Goal: Information Seeking & Learning: Find specific fact

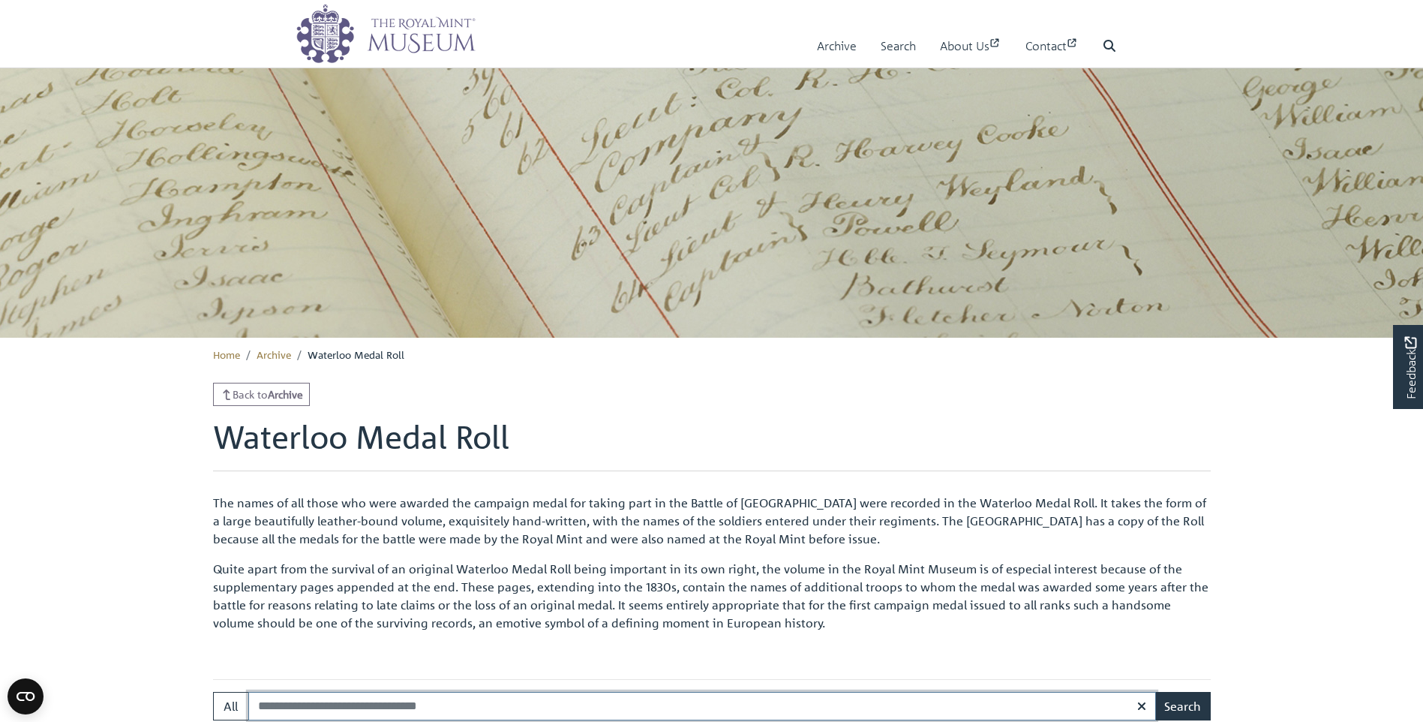
click at [313, 710] on input "Search:" at bounding box center [702, 706] width 908 height 29
type input "**********"
click at [1155, 692] on button "Search" at bounding box center [1183, 706] width 56 height 29
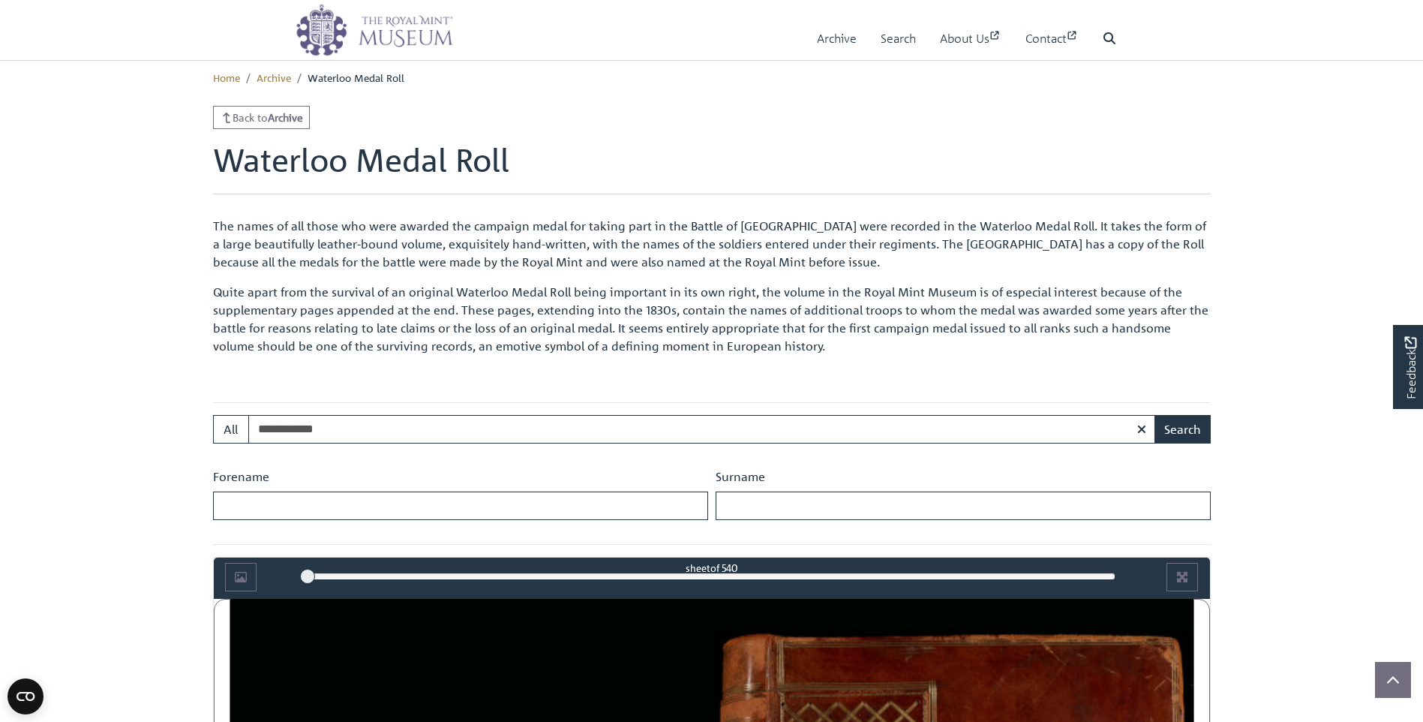
scroll to position [300, 0]
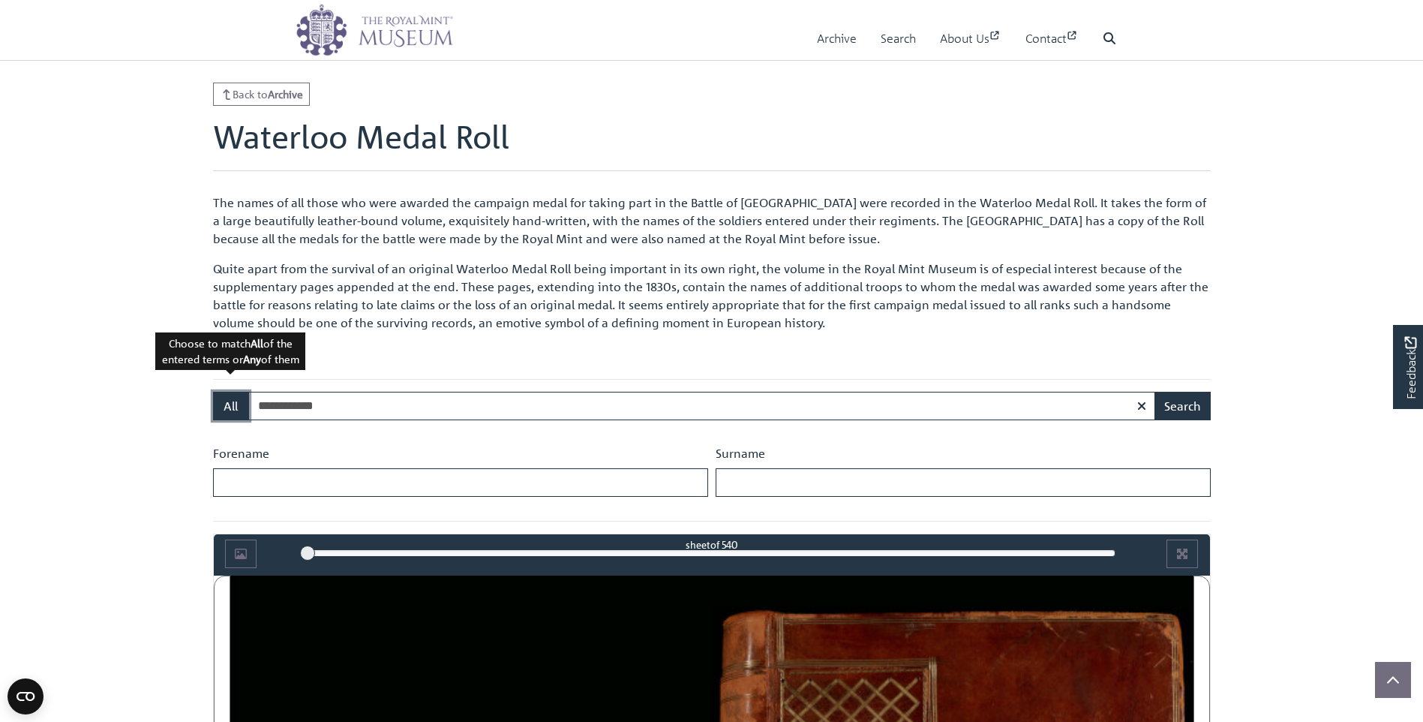
click at [225, 410] on button "All" at bounding box center [231, 406] width 36 height 29
click at [1179, 410] on button "Search" at bounding box center [1183, 406] width 56 height 29
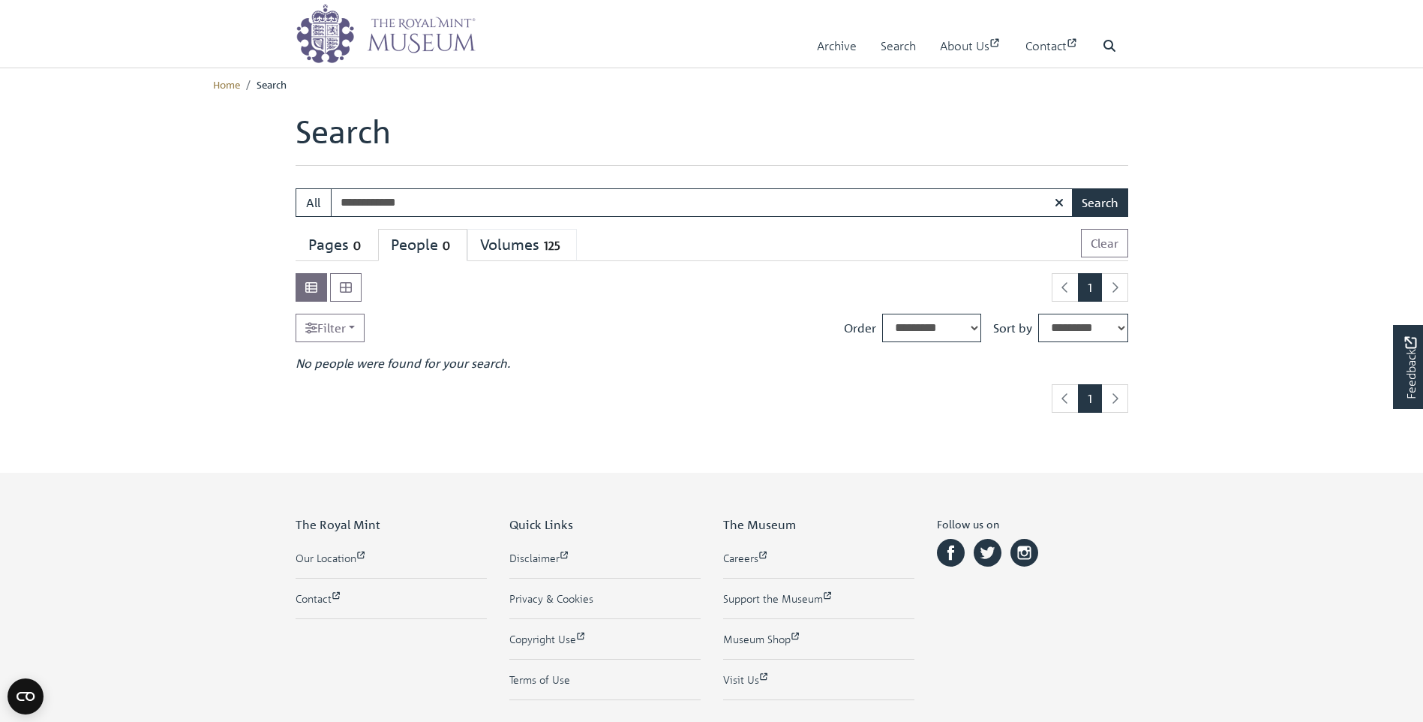
click at [534, 250] on div "Volumes 125" at bounding box center [522, 245] width 84 height 19
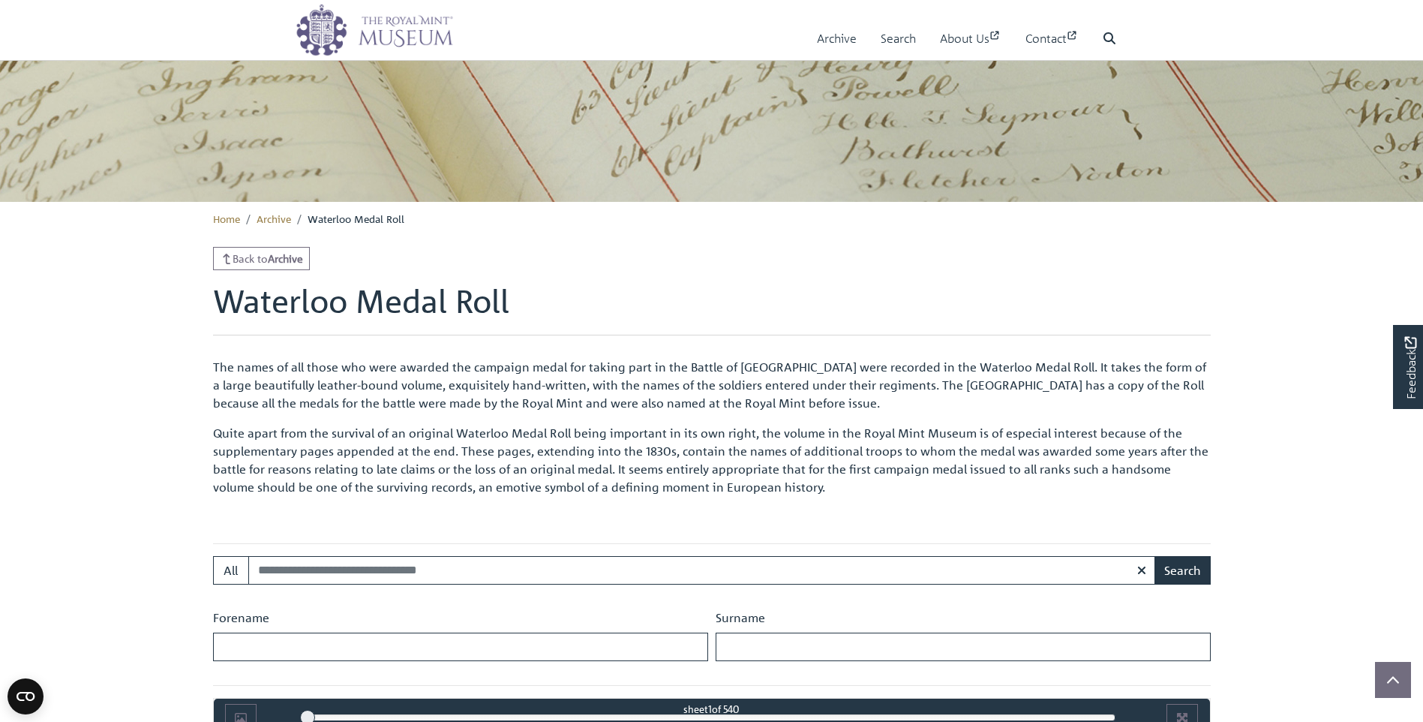
scroll to position [203, 0]
type input "**********"
click at [1190, 563] on button "Search" at bounding box center [1183, 570] width 56 height 29
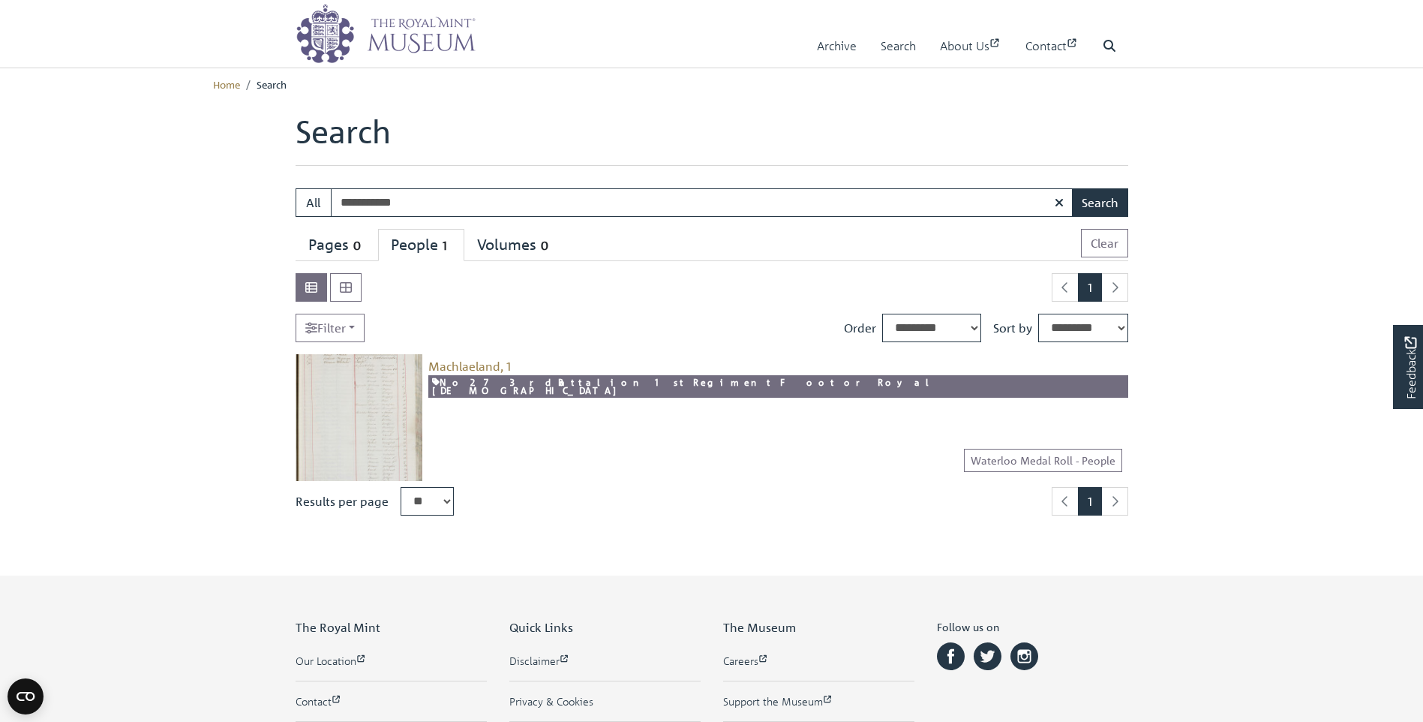
click at [356, 383] on img at bounding box center [359, 417] width 127 height 127
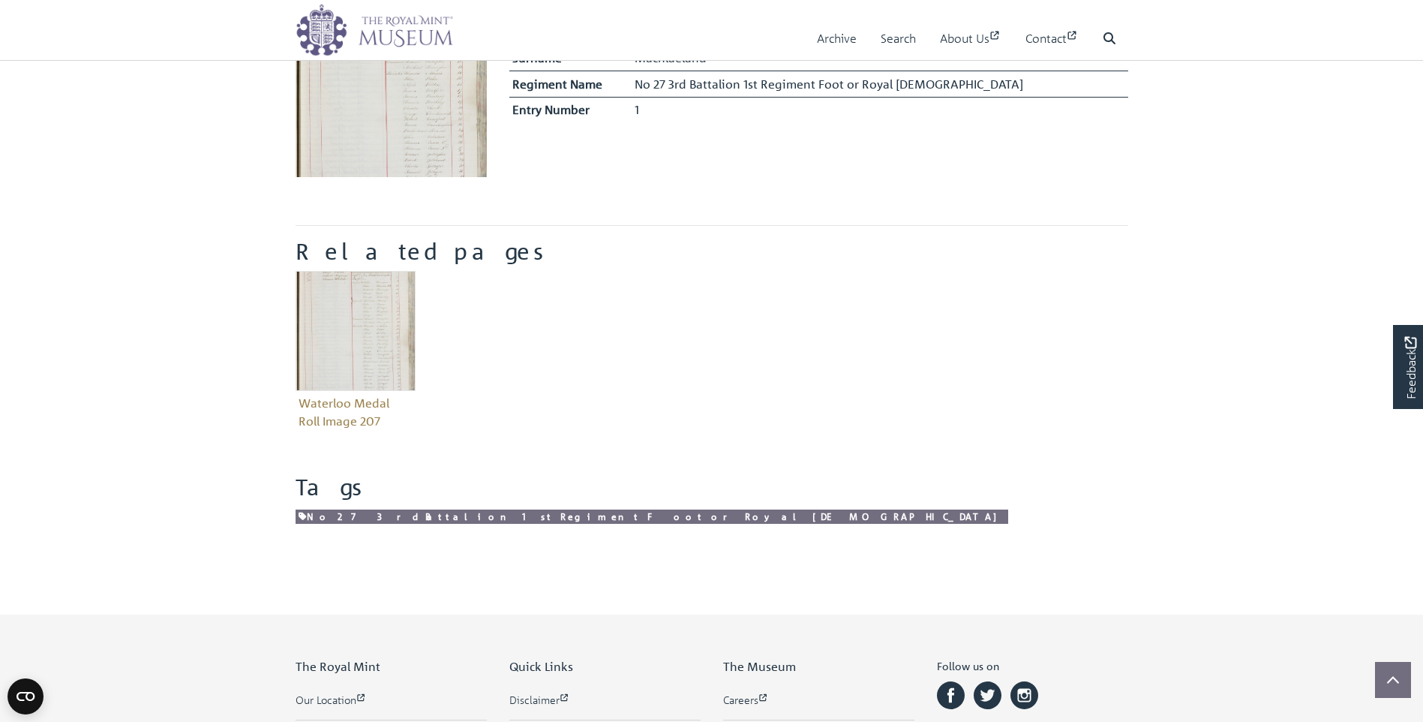
scroll to position [426, 0]
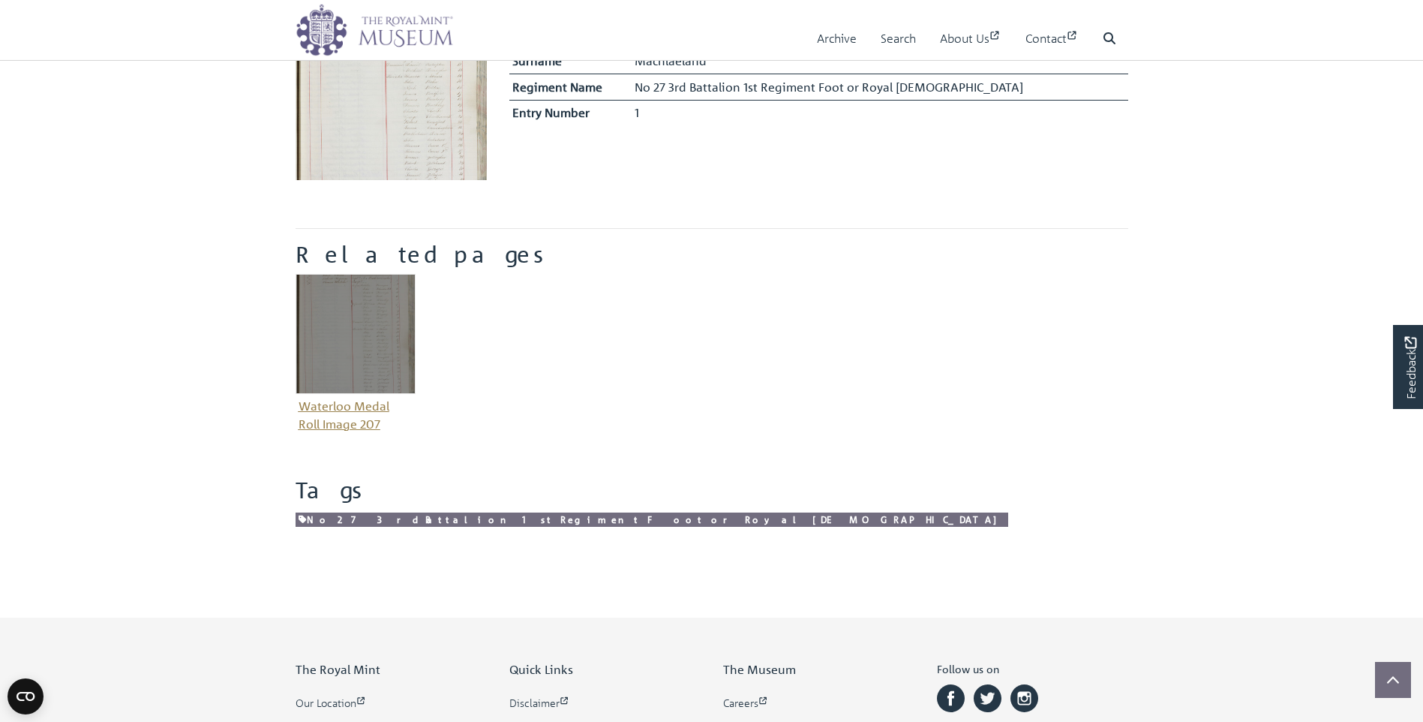
click at [351, 340] on img "Item related to this entity" at bounding box center [356, 334] width 120 height 120
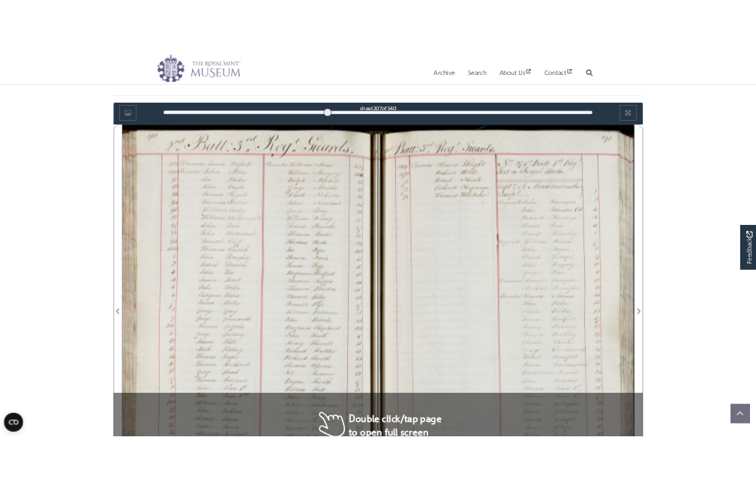
scroll to position [804, 0]
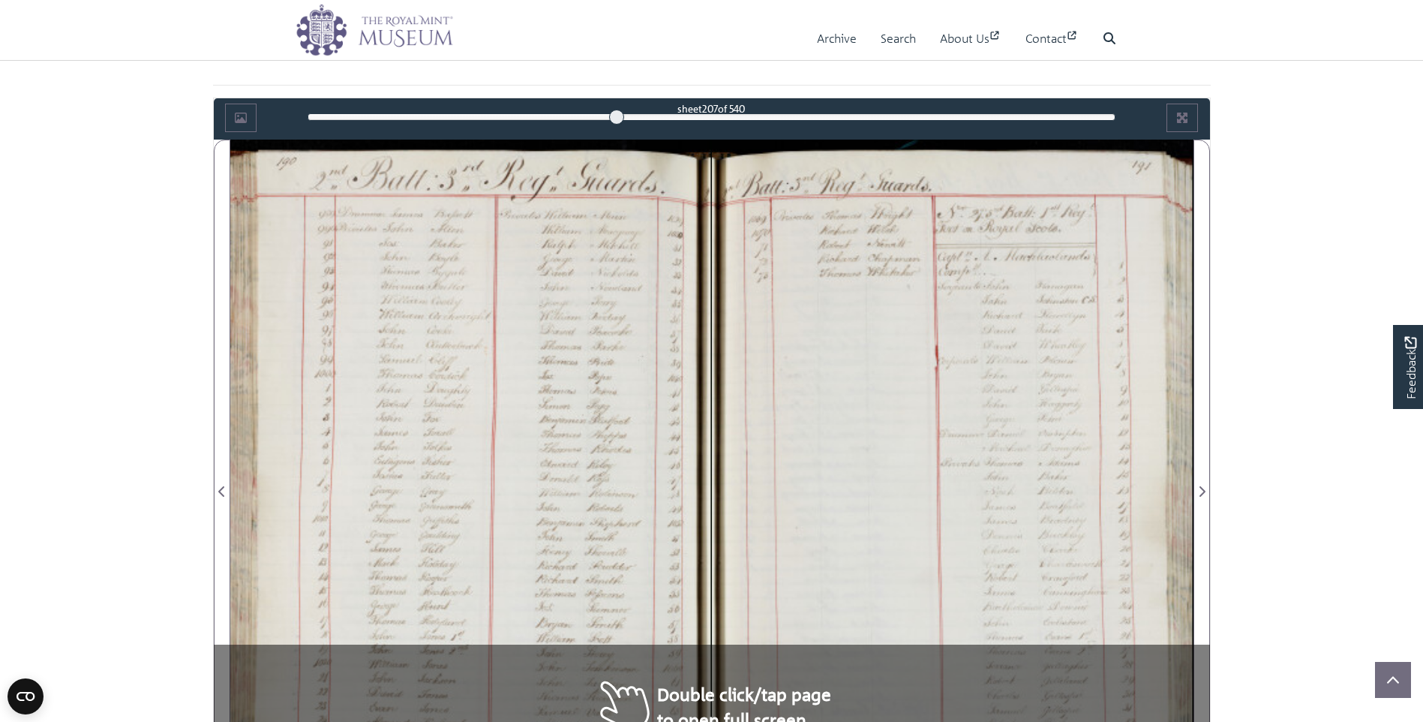
click at [1083, 320] on div at bounding box center [953, 483] width 482 height 687
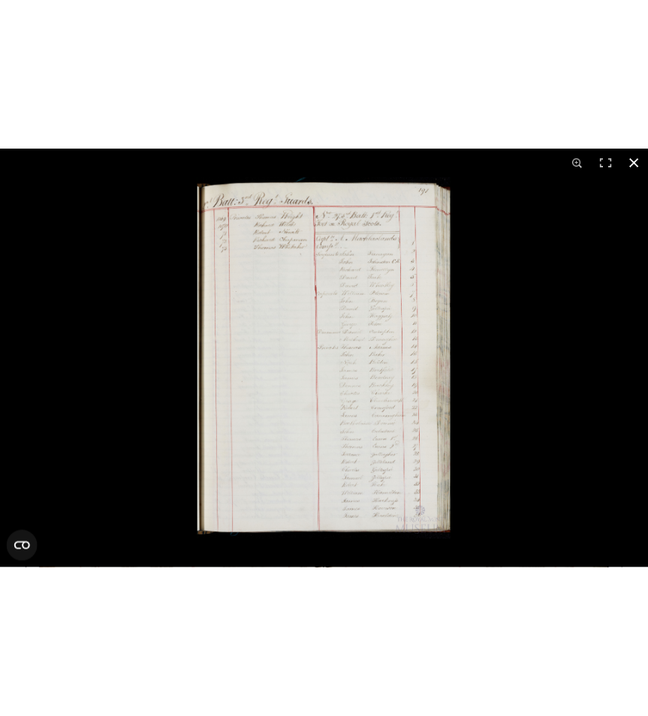
scroll to position [822, 0]
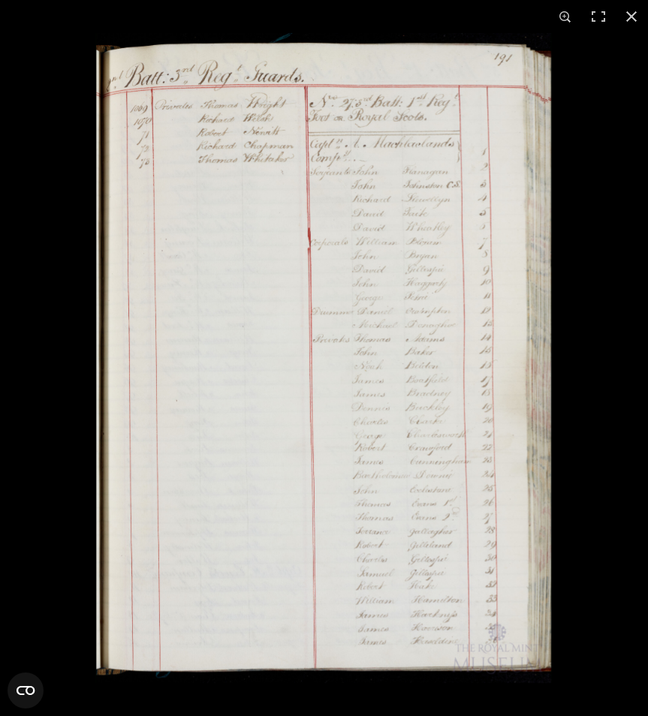
click at [374, 263] on img at bounding box center [323, 358] width 456 height 650
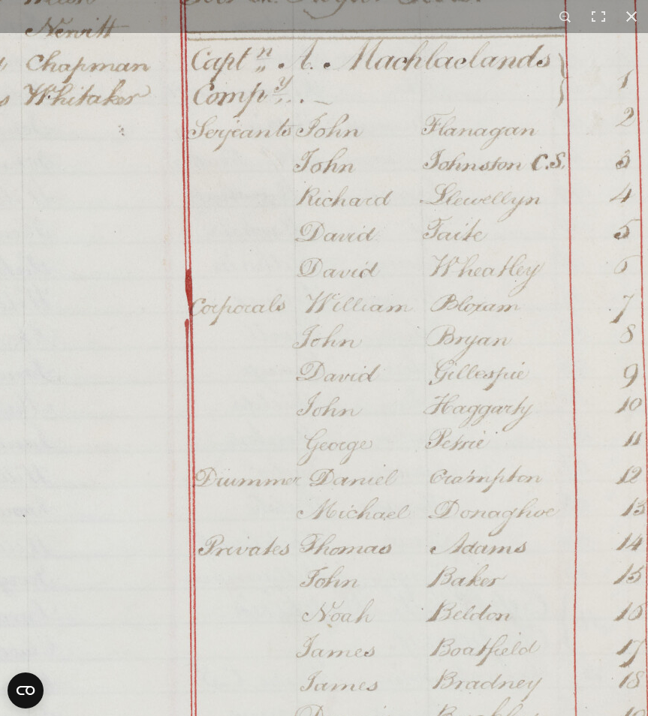
click at [120, 303] on img at bounding box center [225, 594] width 1138 height 1621
click at [254, 7] on div "1 / 1" at bounding box center [324, 16] width 648 height 33
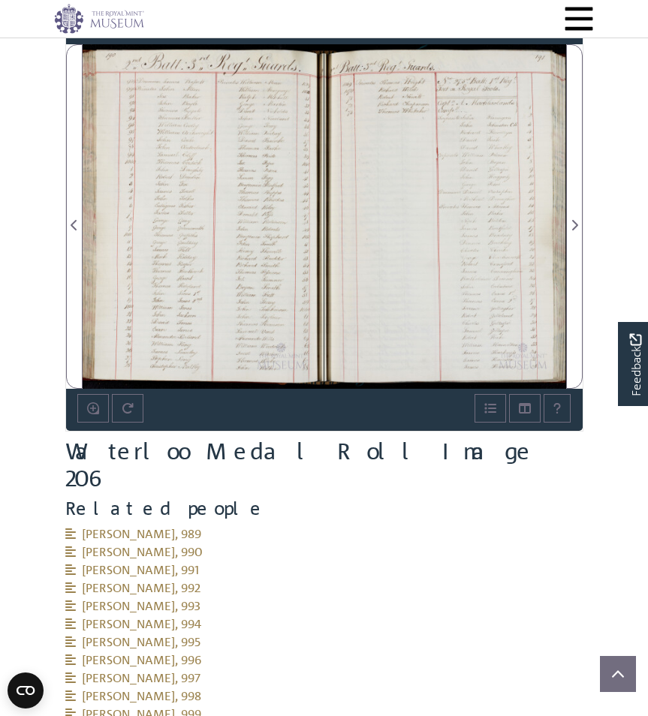
click at [506, 148] on div at bounding box center [445, 216] width 242 height 344
click at [456, 173] on div at bounding box center [445, 216] width 242 height 344
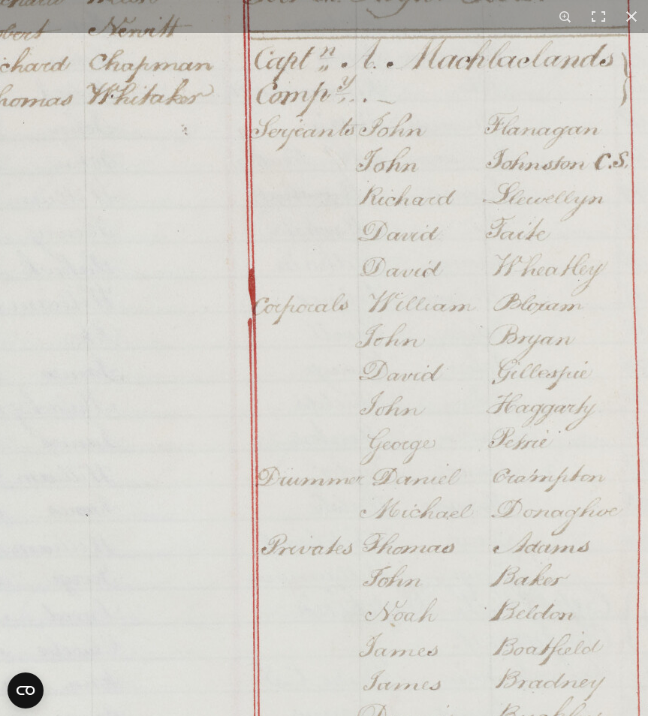
click at [125, 228] on img at bounding box center [288, 593] width 1138 height 1621
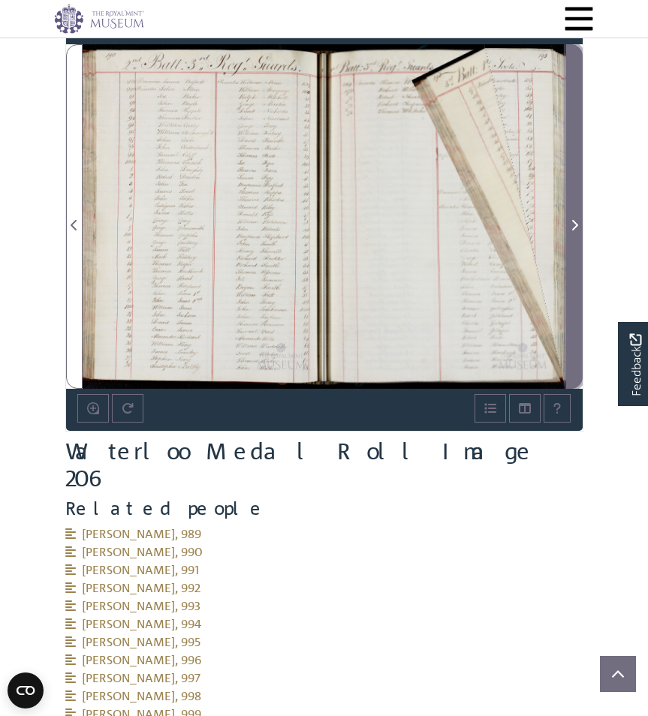
click at [580, 226] on span "Next Page" at bounding box center [573, 225] width 15 height 18
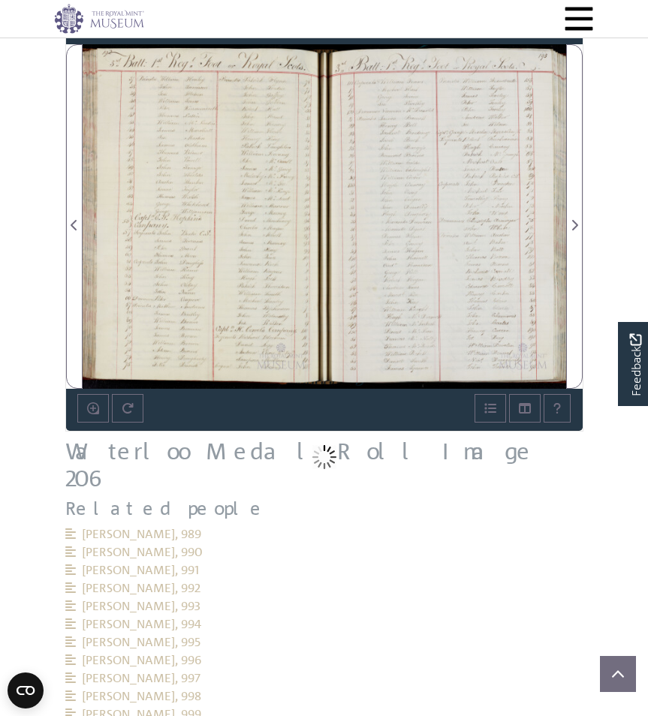
click at [176, 154] on div at bounding box center [204, 216] width 242 height 344
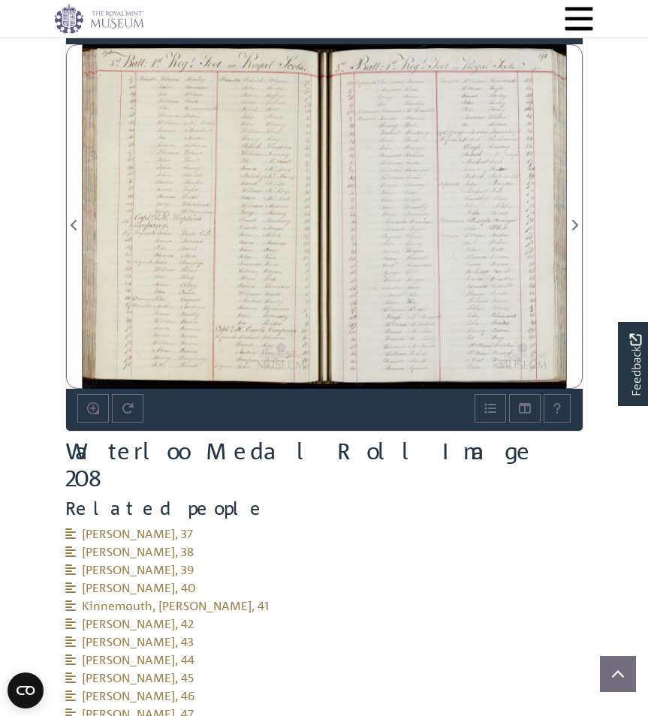
click at [175, 154] on div at bounding box center [204, 216] width 242 height 344
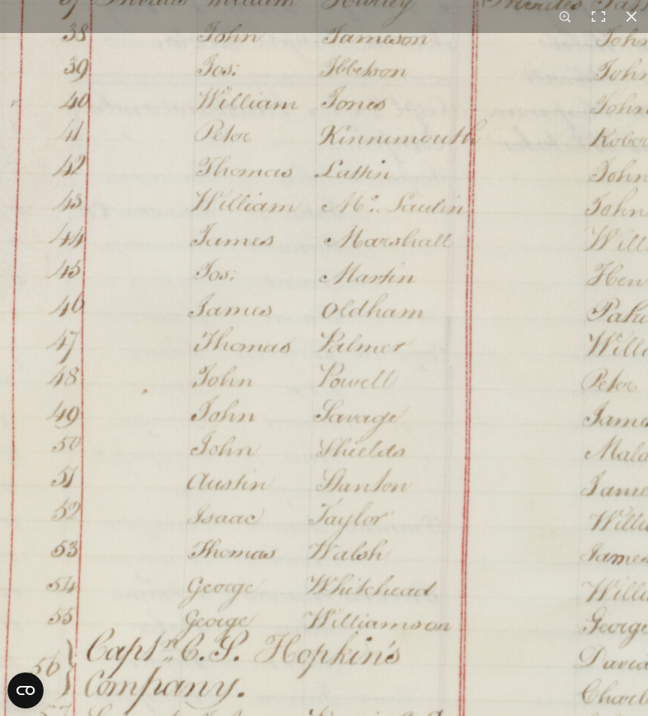
click at [380, 93] on img at bounding box center [409, 646] width 1136 height 1618
click at [536, 327] on img at bounding box center [409, 646] width 1136 height 1618
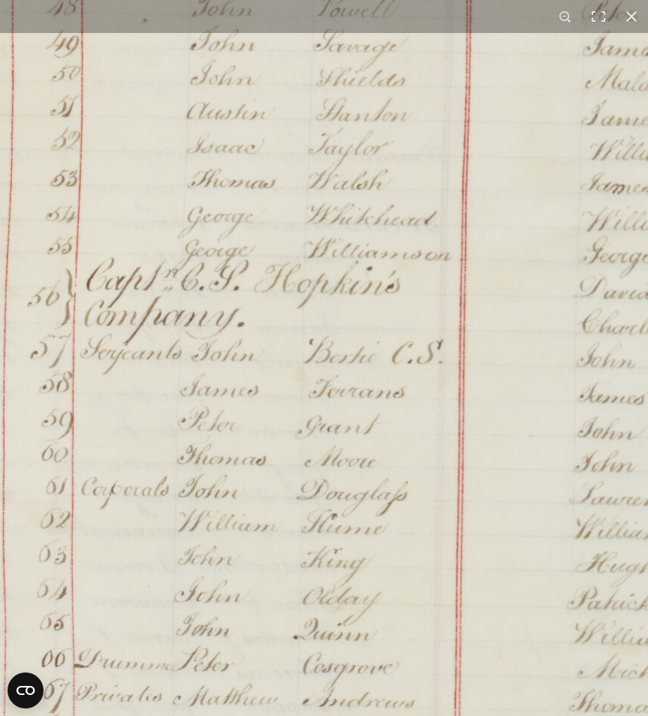
click at [301, 45] on img at bounding box center [409, 276] width 1138 height 1621
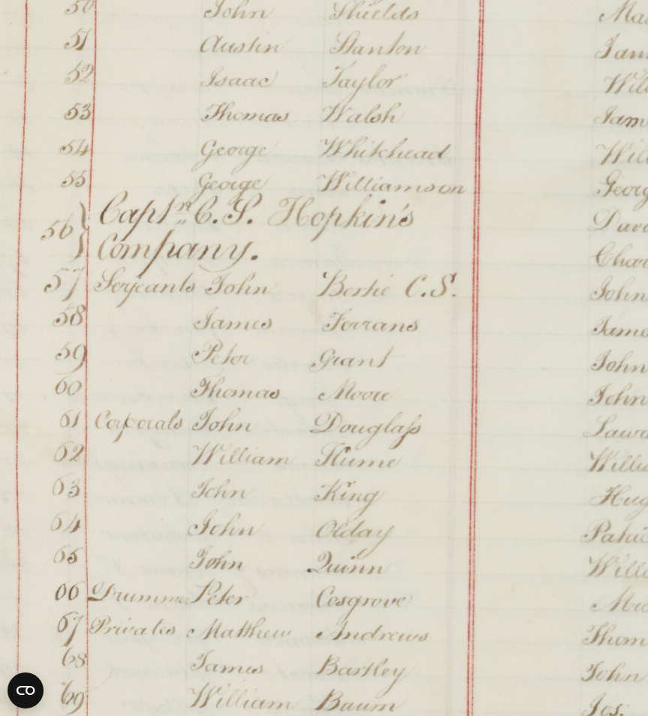
click at [173, 475] on img at bounding box center [423, 209] width 1138 height 1621
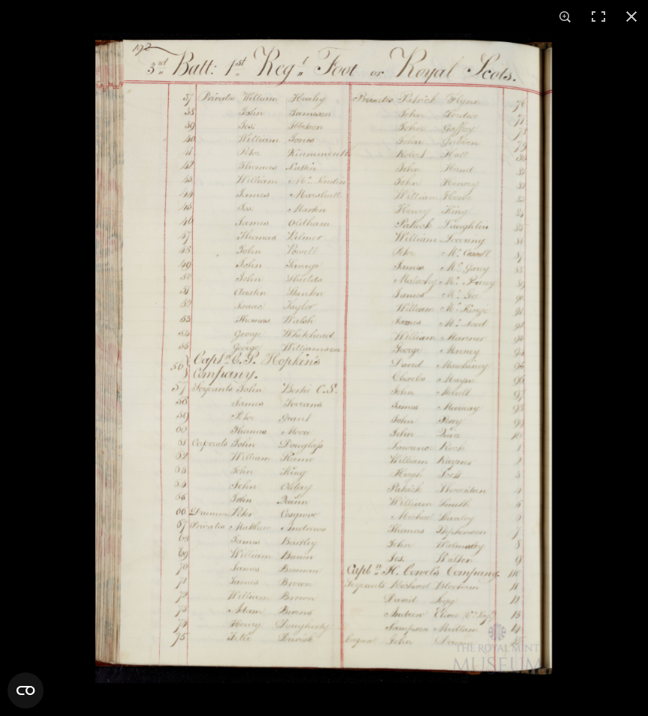
click at [278, 353] on img at bounding box center [323, 358] width 456 height 650
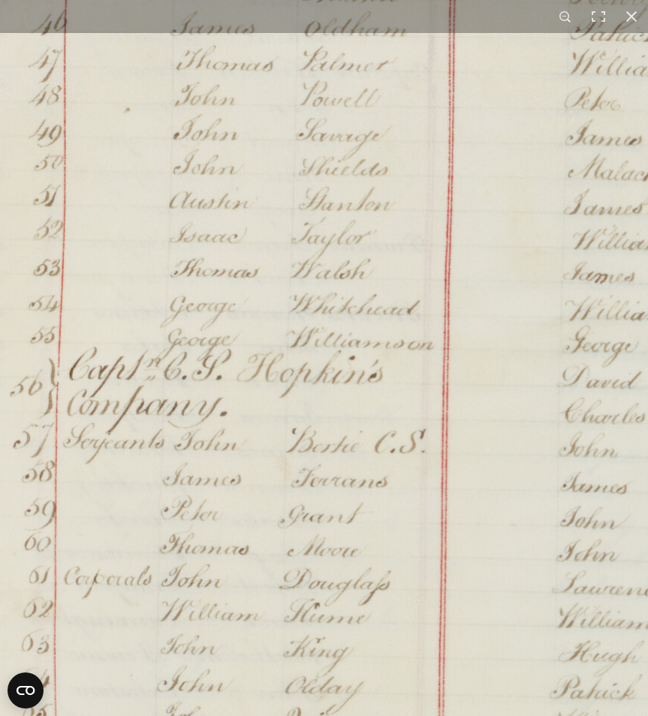
click at [278, 353] on img at bounding box center [392, 365] width 1138 height 1621
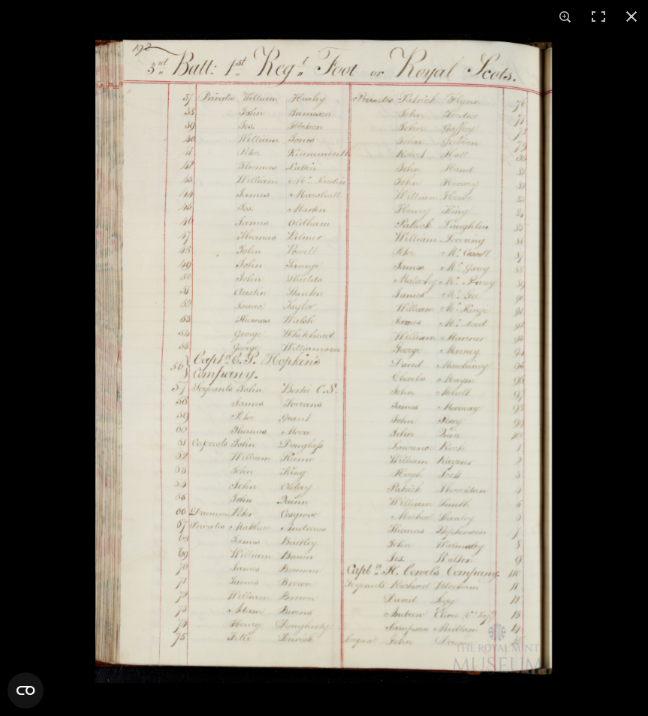
click at [278, 353] on img at bounding box center [323, 358] width 456 height 650
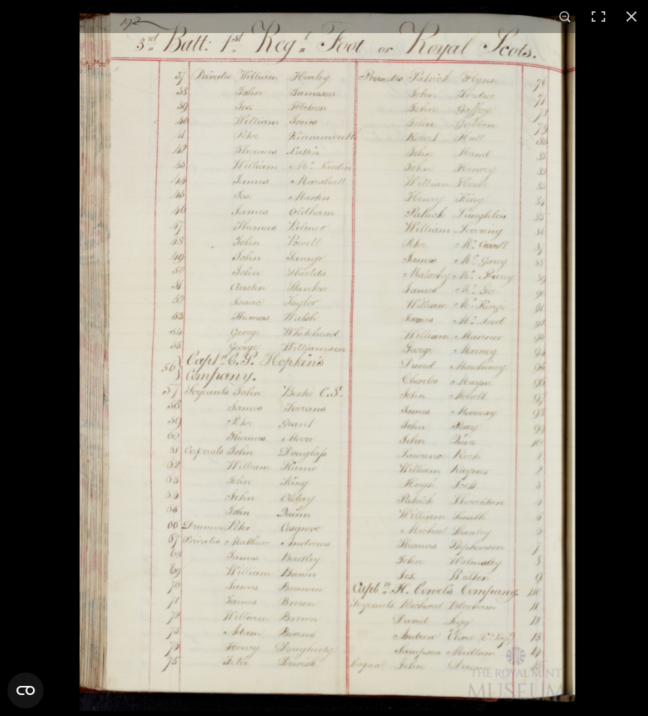
click at [278, 353] on img at bounding box center [327, 358] width 495 height 705
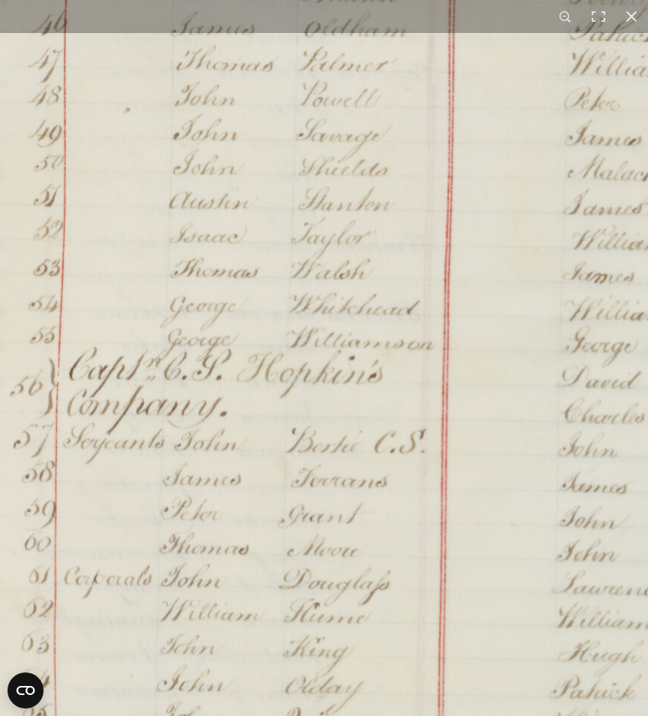
click at [278, 352] on img at bounding box center [391, 366] width 1137 height 1620
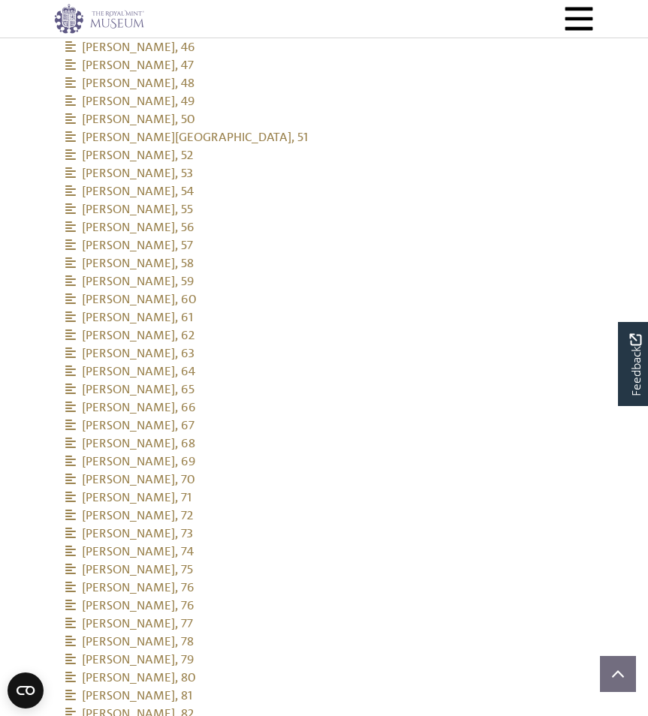
scroll to position [1497, 0]
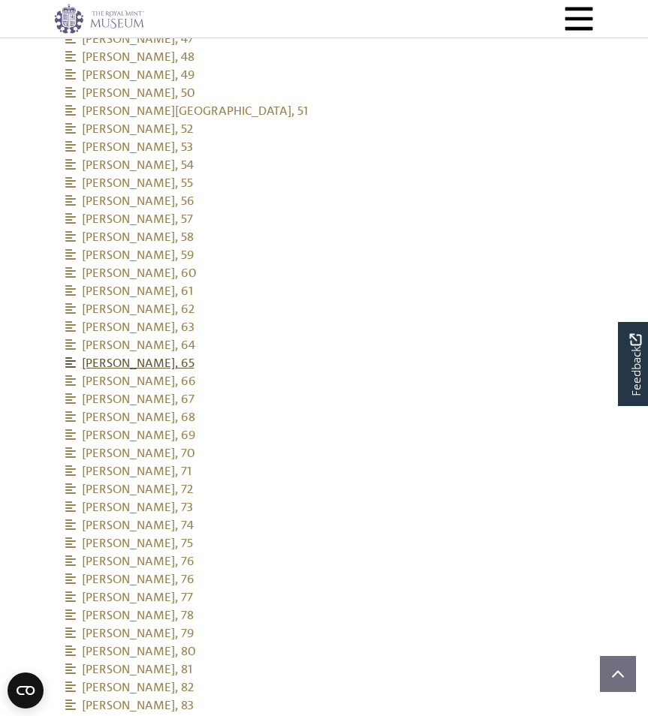
click at [66, 357] on icon at bounding box center [70, 362] width 11 height 11
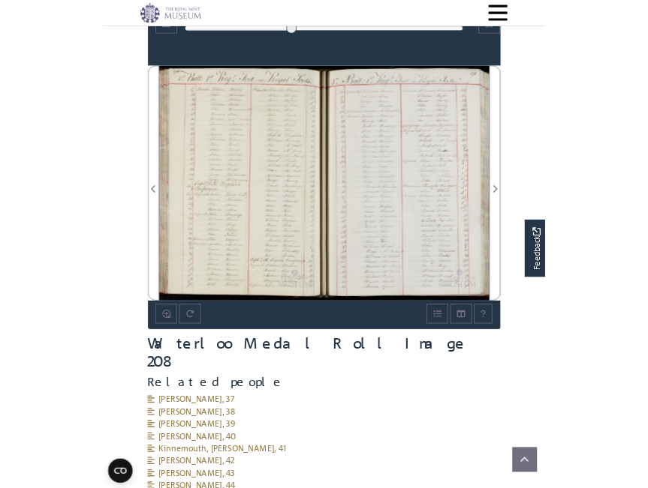
scroll to position [747, 0]
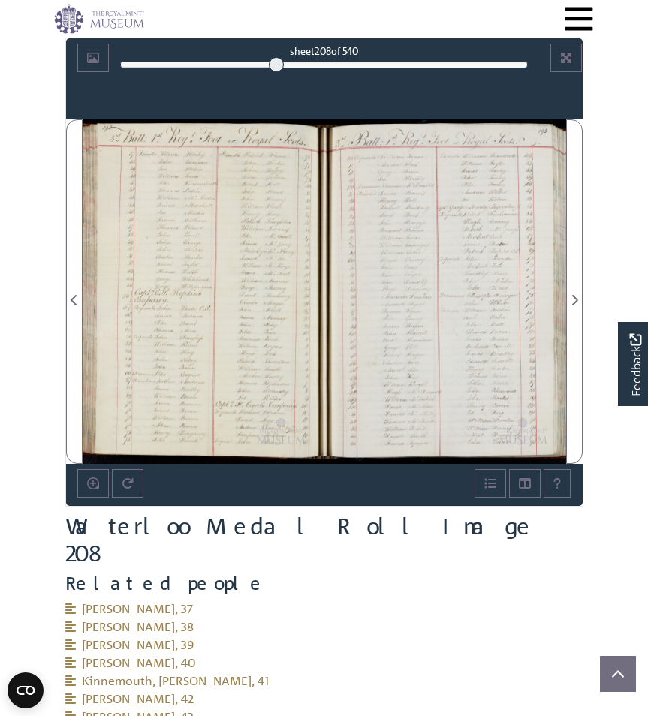
click at [188, 197] on div at bounding box center [204, 291] width 242 height 344
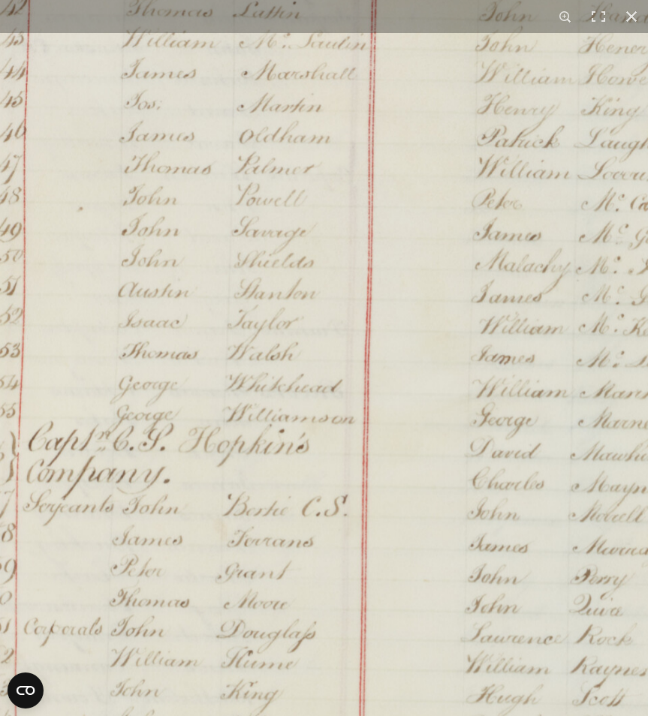
click at [227, 110] on img at bounding box center [317, 438] width 1019 height 1452
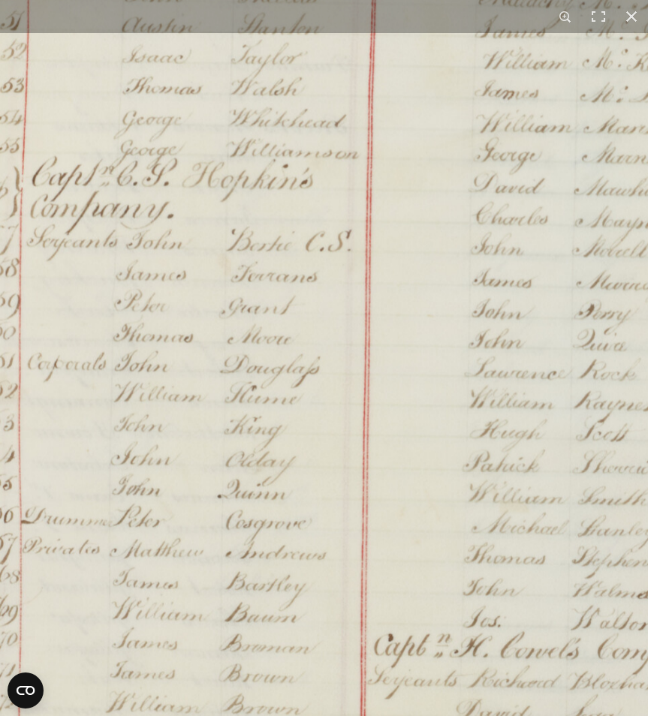
click at [238, 155] on img at bounding box center [321, 173] width 1019 height 1452
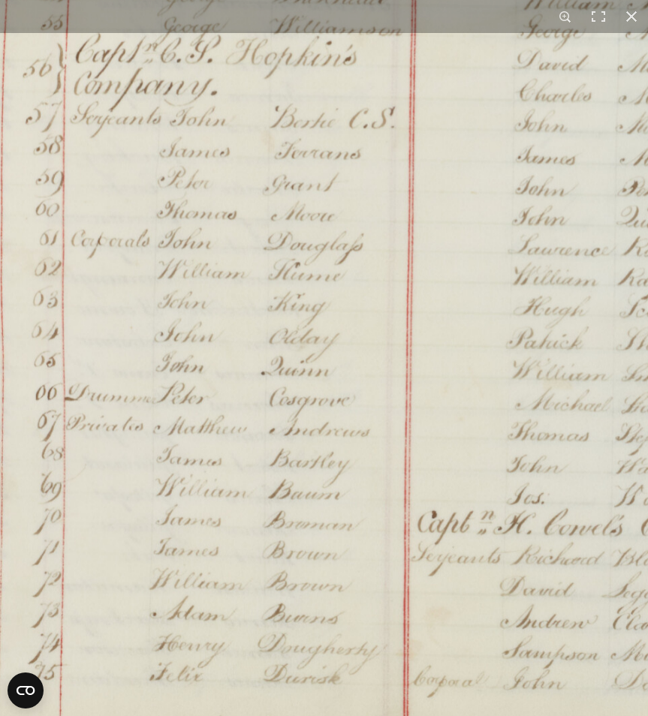
click at [239, 255] on img at bounding box center [364, 50] width 1019 height 1452
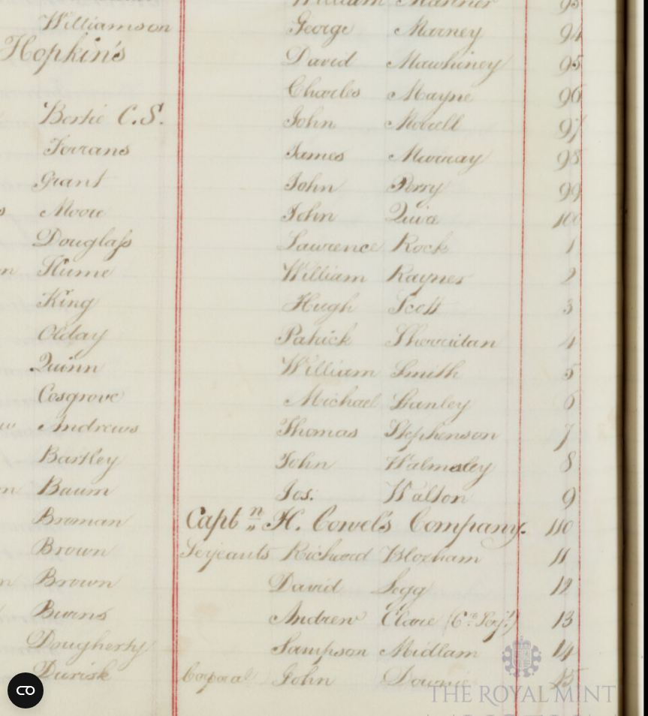
click at [248, 515] on img at bounding box center [133, 46] width 1019 height 1452
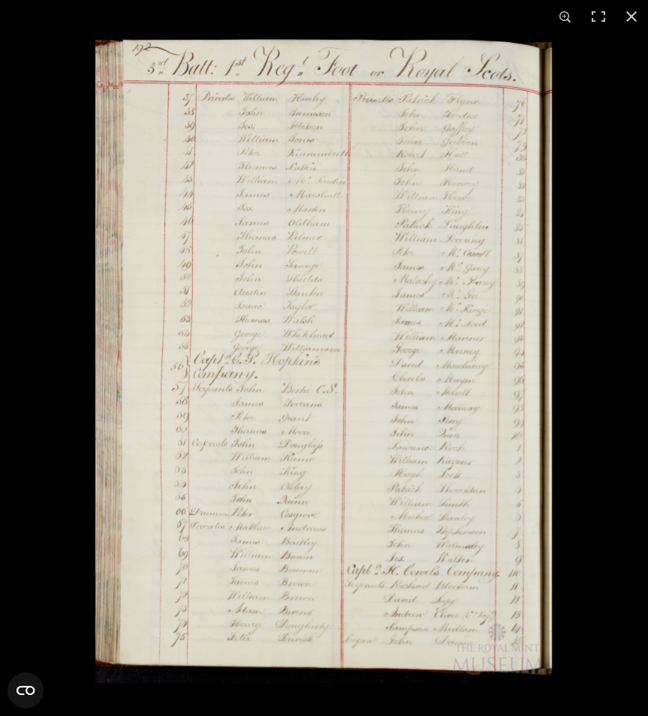
click at [410, 600] on img at bounding box center [323, 358] width 456 height 650
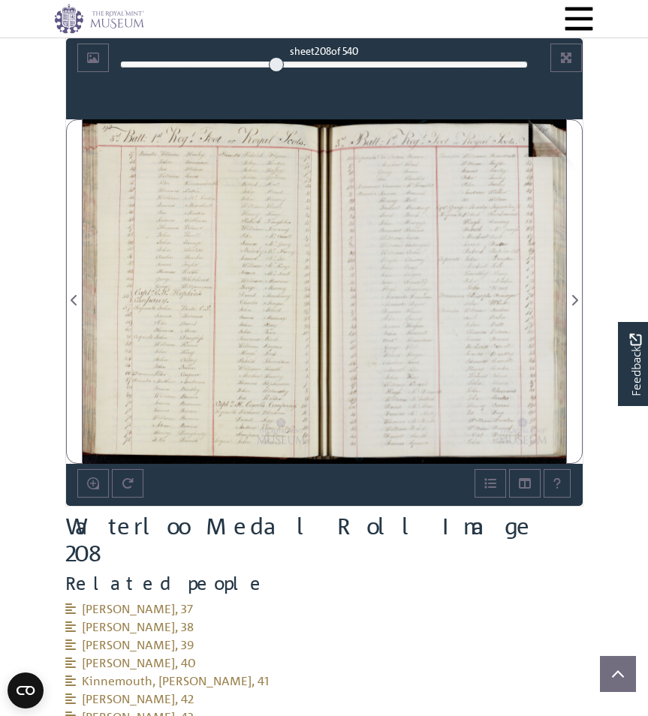
click at [490, 226] on img at bounding box center [445, 291] width 242 height 344
click at [470, 235] on div at bounding box center [445, 291] width 242 height 344
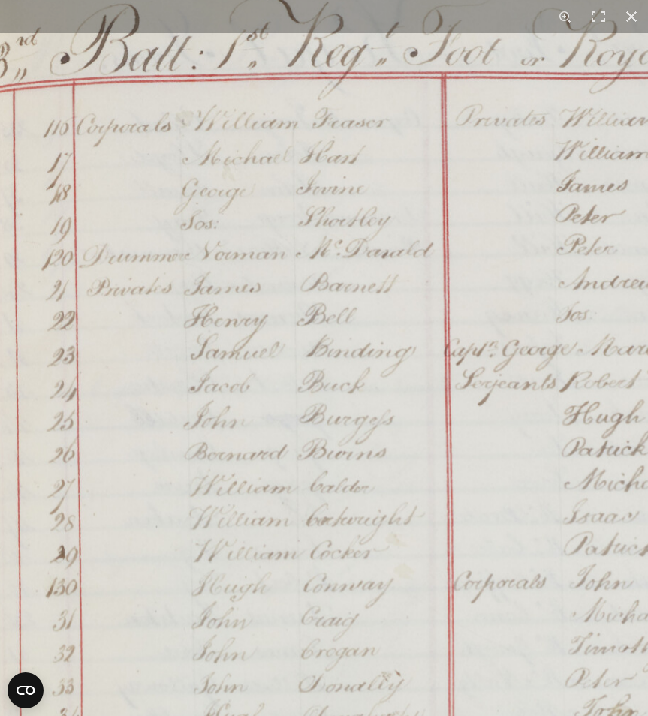
click at [419, 183] on img at bounding box center [484, 729] width 1086 height 1546
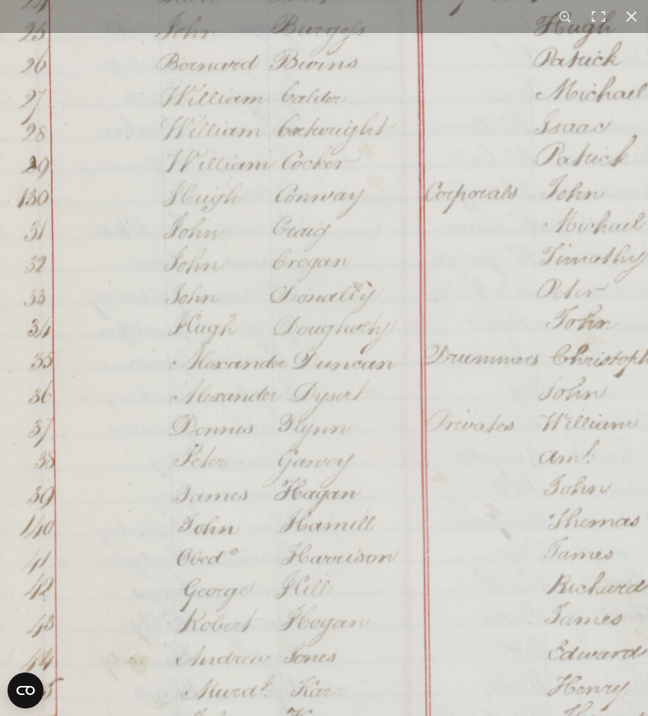
click at [191, 122] on img at bounding box center [455, 339] width 1086 height 1546
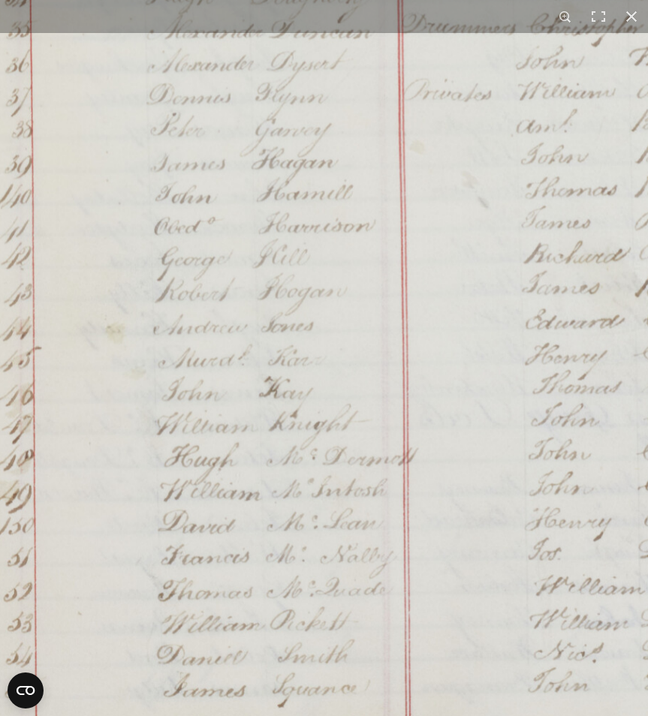
click at [209, 91] on img at bounding box center [433, 8] width 1086 height 1546
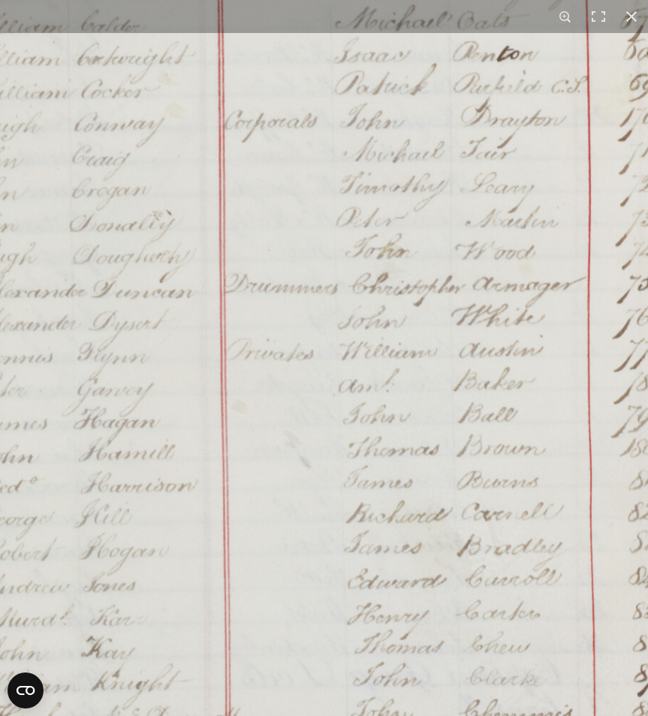
click at [62, 649] on img at bounding box center [255, 268] width 1086 height 1546
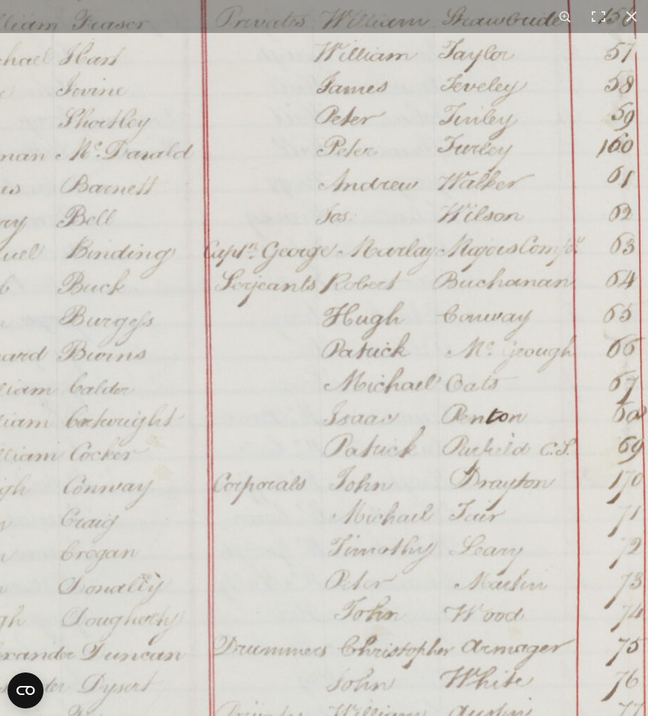
click at [265, 573] on img at bounding box center [244, 630] width 1086 height 1546
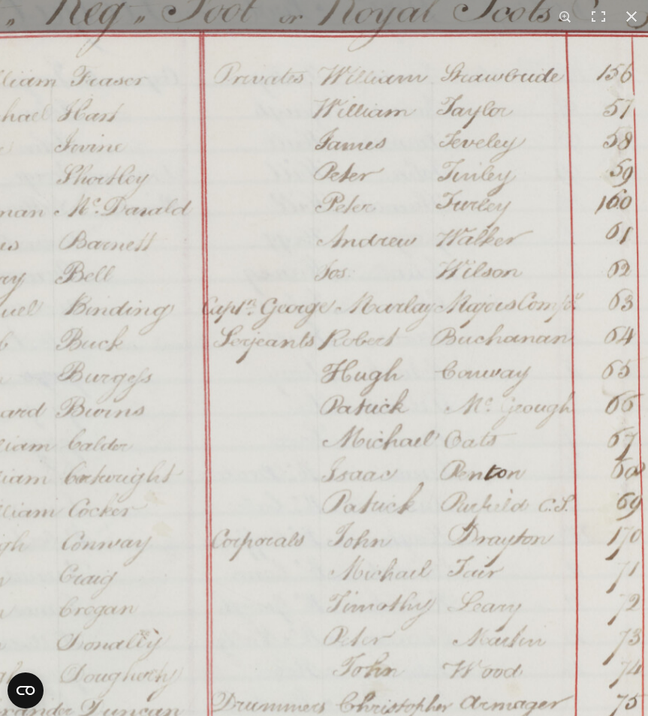
click at [270, 438] on img at bounding box center [242, 687] width 1086 height 1546
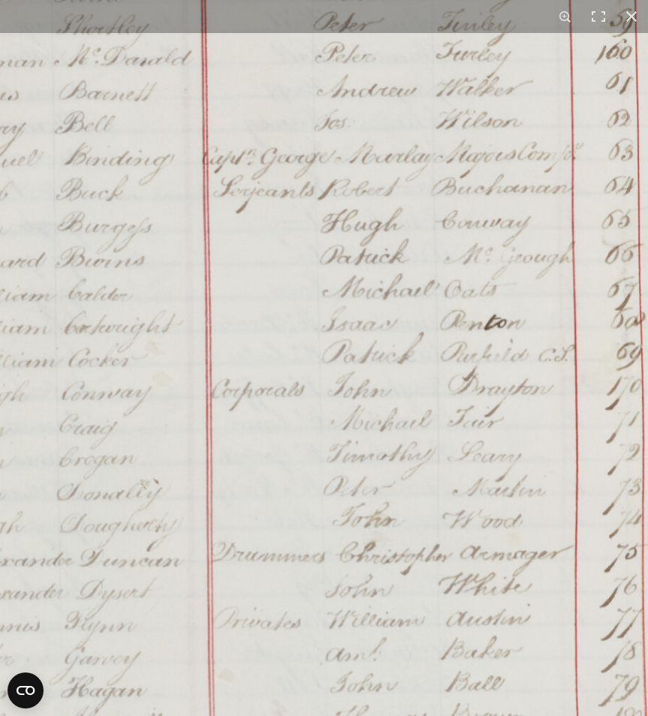
click at [290, 338] on img at bounding box center [242, 537] width 1086 height 1546
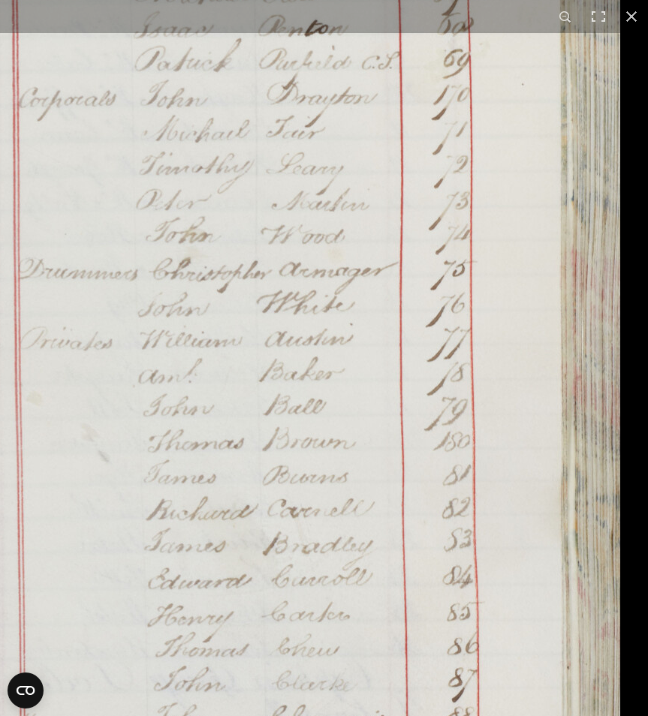
click at [116, 111] on img at bounding box center [51, 253] width 1138 height 1621
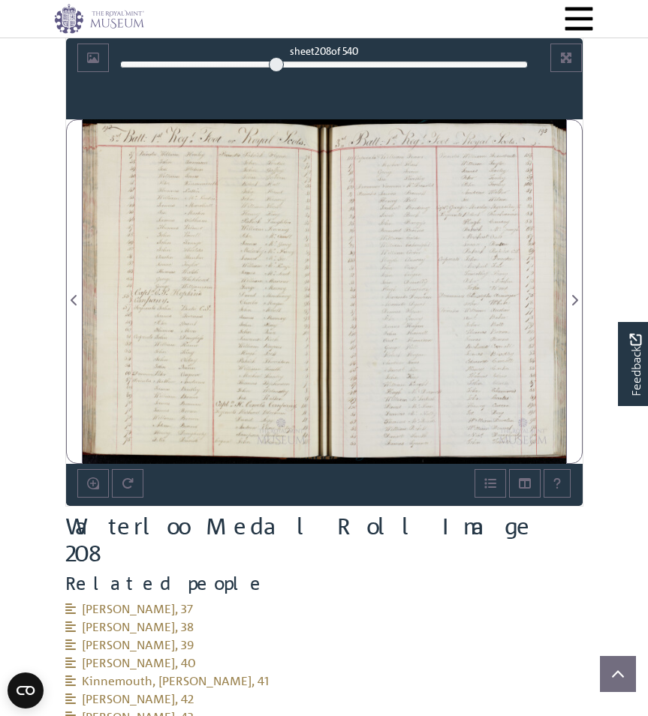
click at [482, 275] on div at bounding box center [445, 291] width 242 height 344
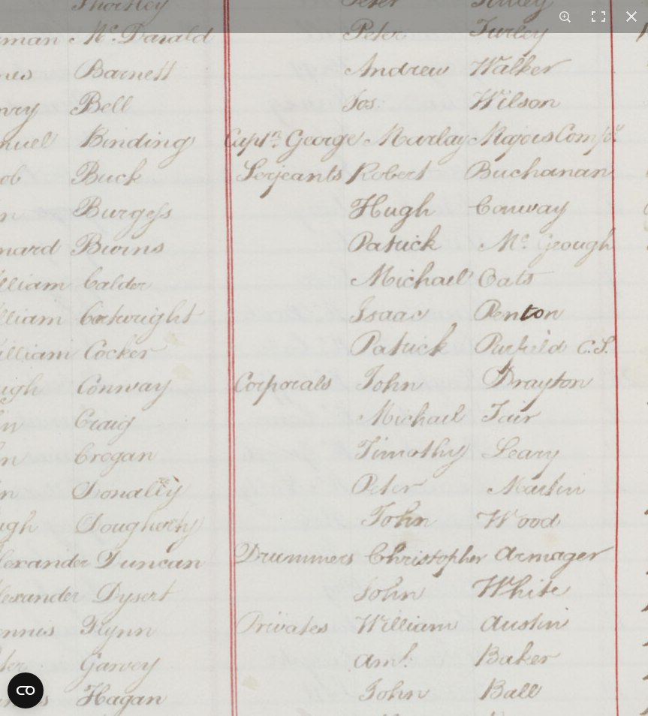
click at [276, 219] on img at bounding box center [266, 537] width 1138 height 1621
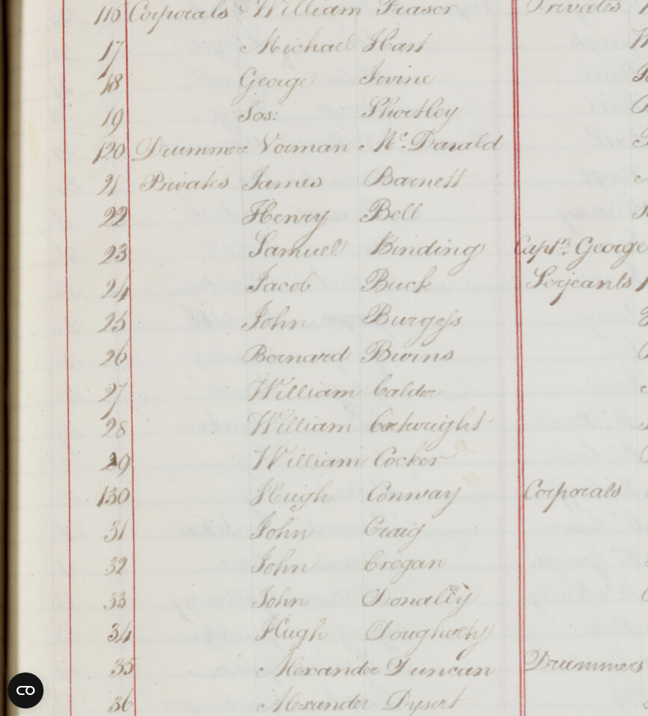
click at [599, 609] on img at bounding box center [555, 644] width 1138 height 1621
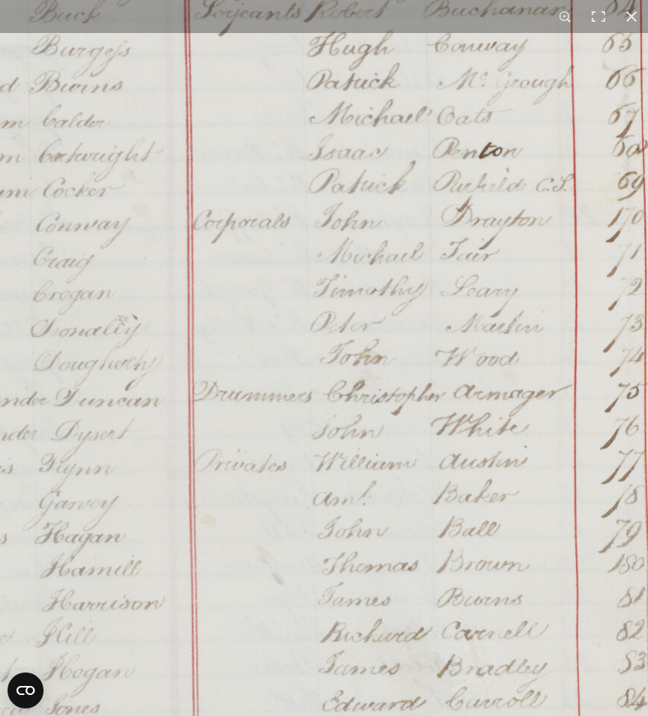
click at [257, 210] on img at bounding box center [225, 375] width 1138 height 1621
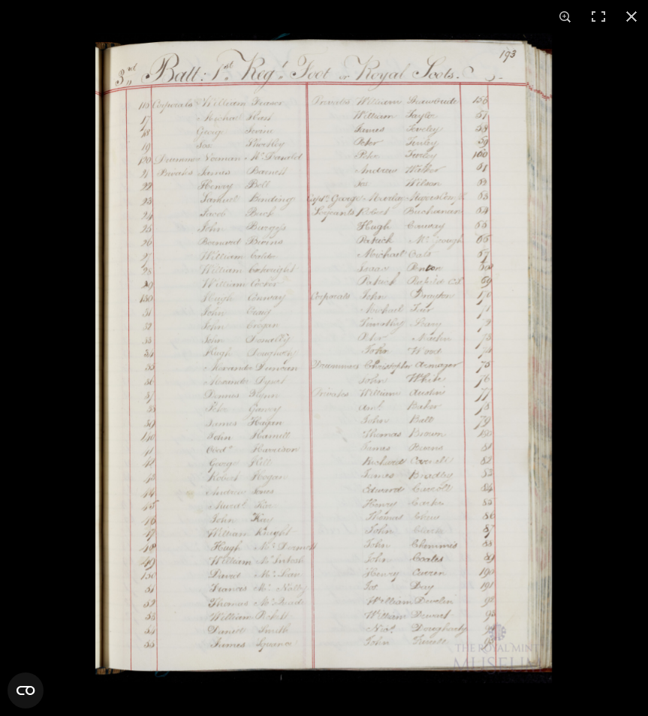
click at [280, 324] on img at bounding box center [323, 358] width 456 height 650
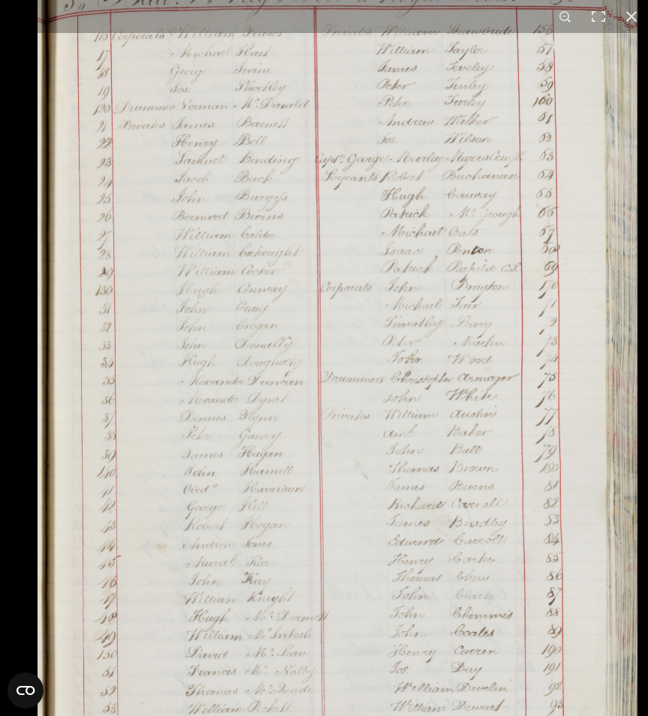
click at [280, 324] on img at bounding box center [338, 368] width 600 height 854
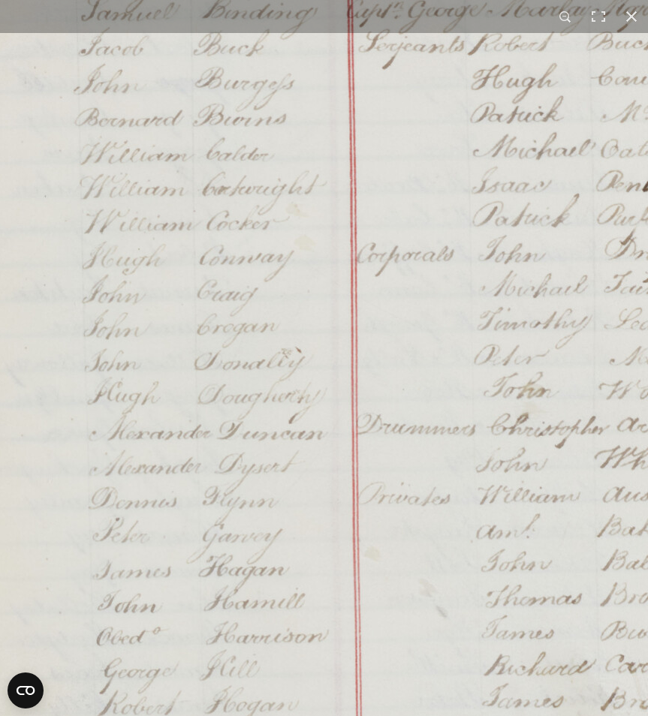
click at [280, 324] on img at bounding box center [388, 408] width 1138 height 1621
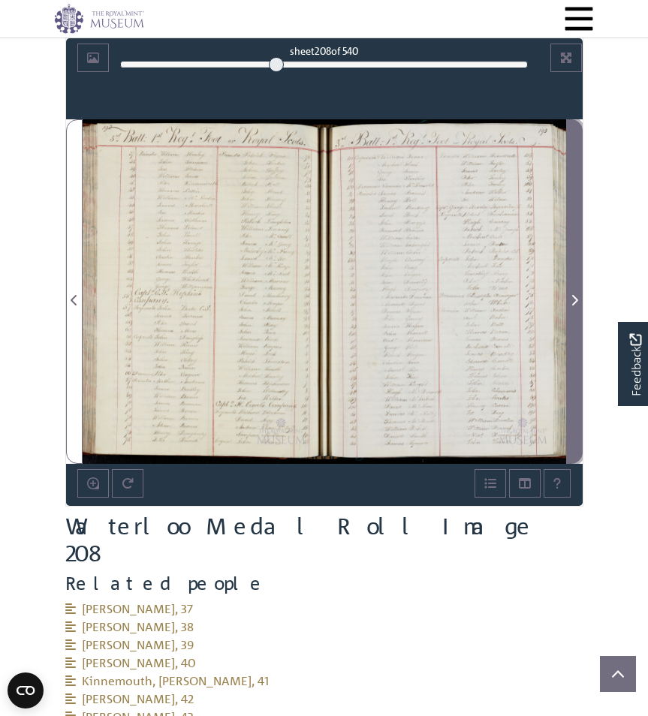
click at [572, 299] on icon "Next Page" at bounding box center [574, 300] width 8 height 12
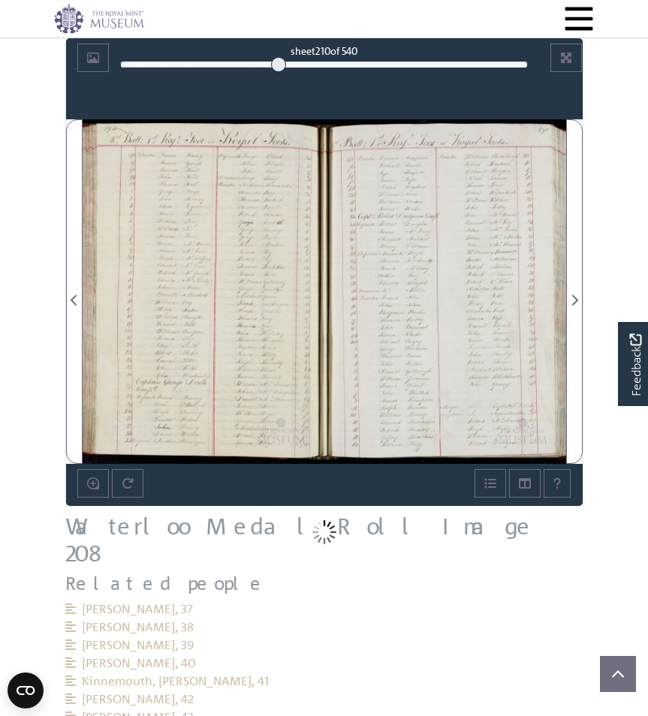
click at [188, 286] on div at bounding box center [293, 329] width 420 height 420
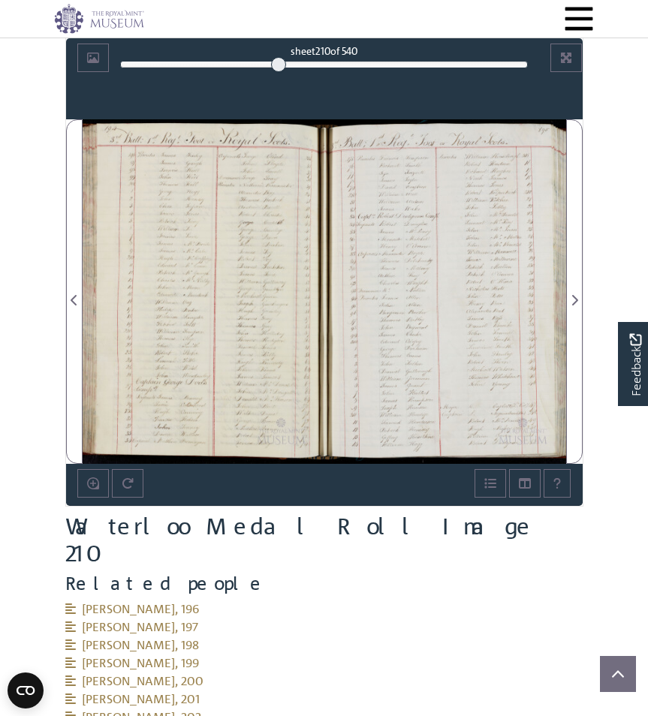
click at [188, 286] on div at bounding box center [204, 291] width 242 height 344
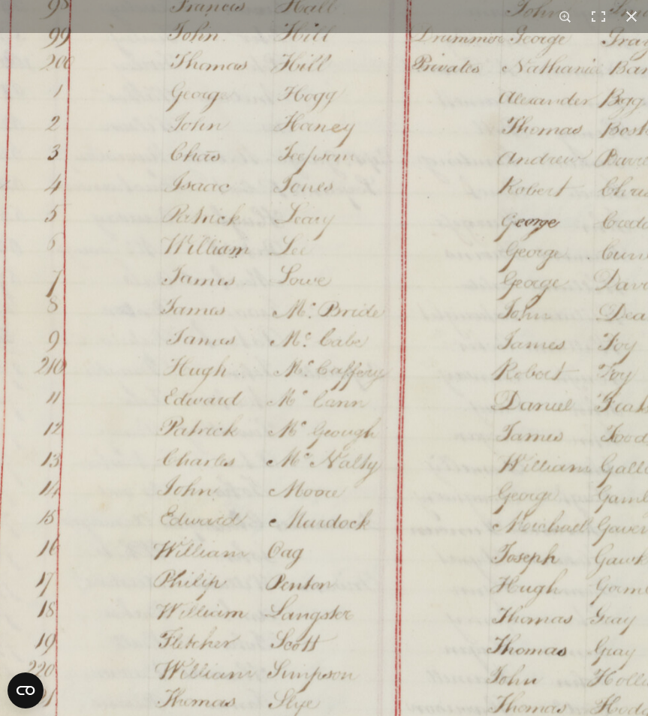
click at [272, 182] on img at bounding box center [352, 508] width 997 height 1420
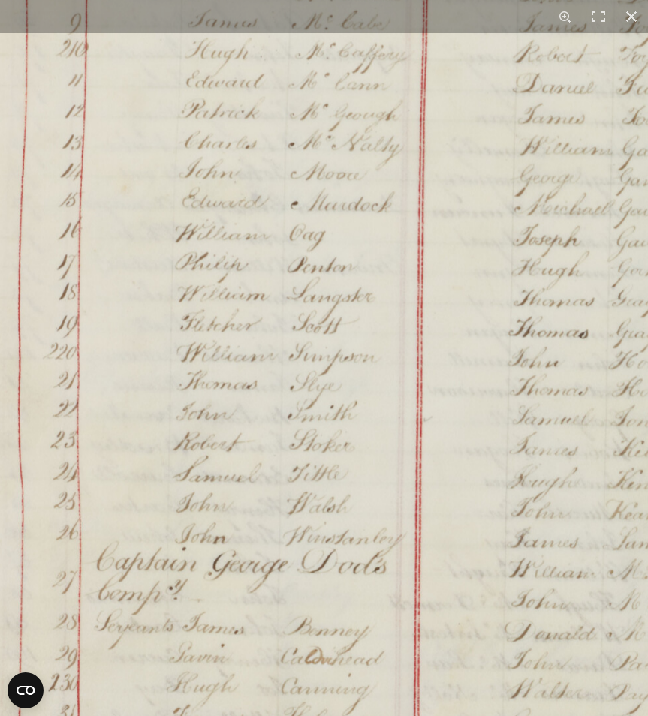
click at [299, 213] on img at bounding box center [373, 191] width 997 height 1420
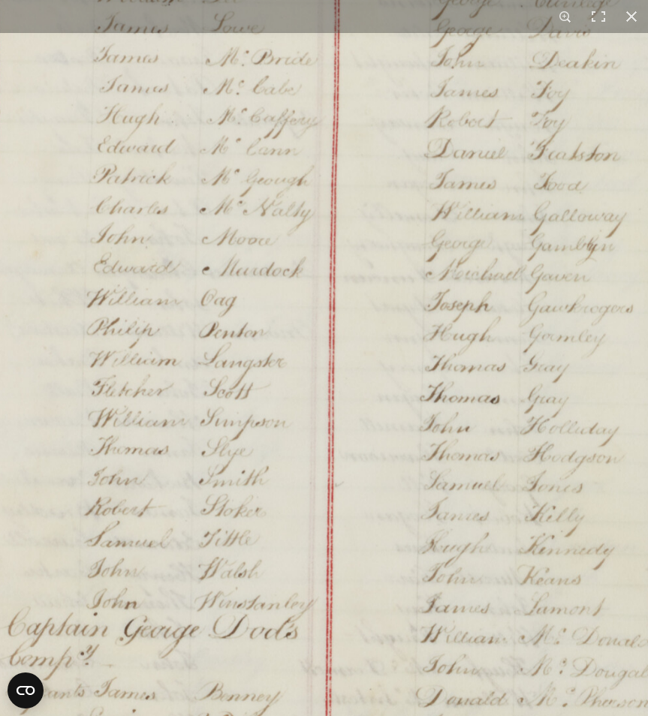
click at [199, 587] on img at bounding box center [285, 256] width 997 height 1420
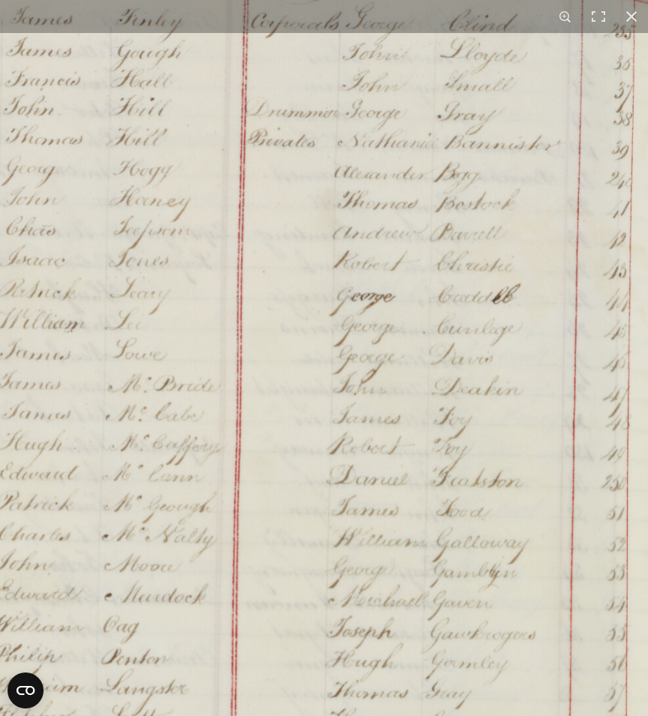
click at [253, 589] on img at bounding box center [187, 582] width 997 height 1420
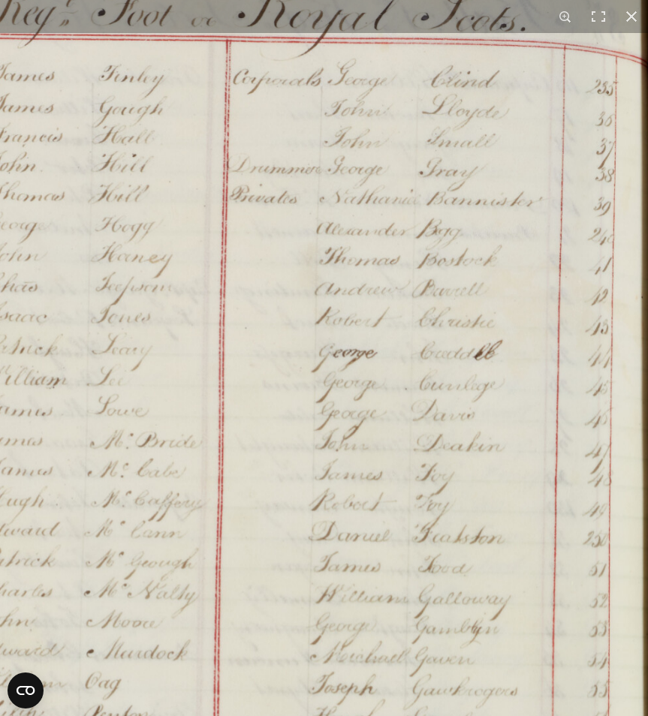
click at [277, 386] on img at bounding box center [169, 639] width 997 height 1420
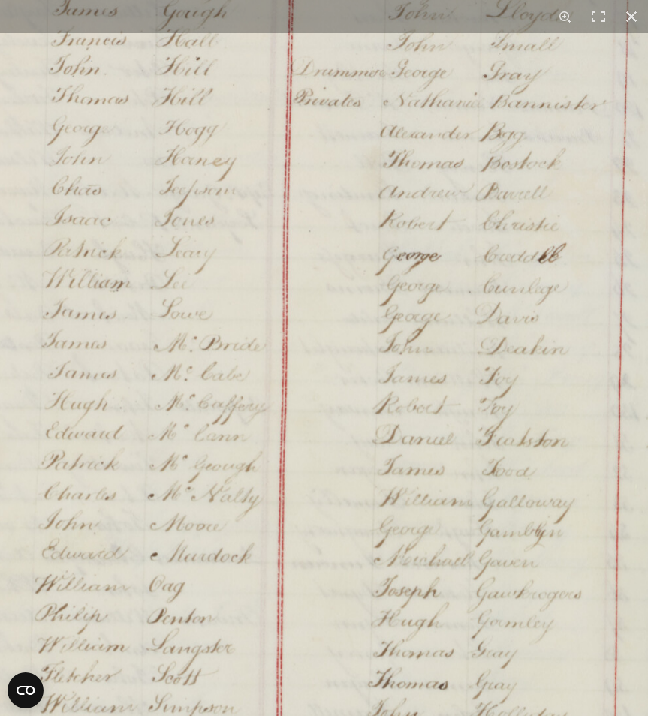
click at [215, 77] on img at bounding box center [233, 542] width 997 height 1420
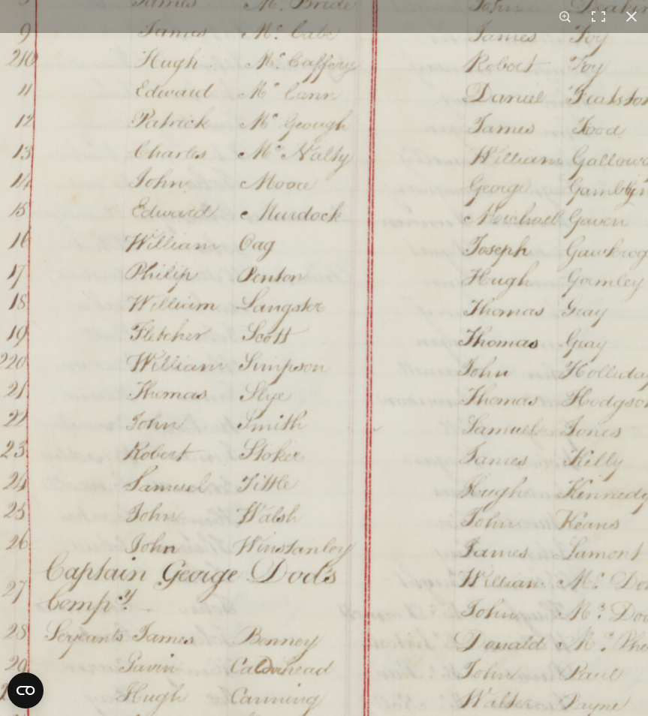
click at [209, 120] on img at bounding box center [323, 201] width 997 height 1420
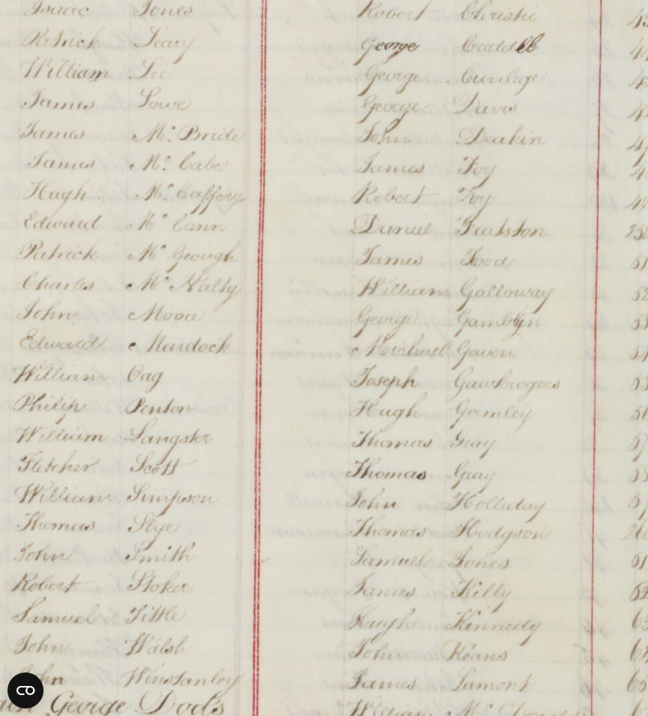
click at [77, 518] on img at bounding box center [211, 332] width 997 height 1420
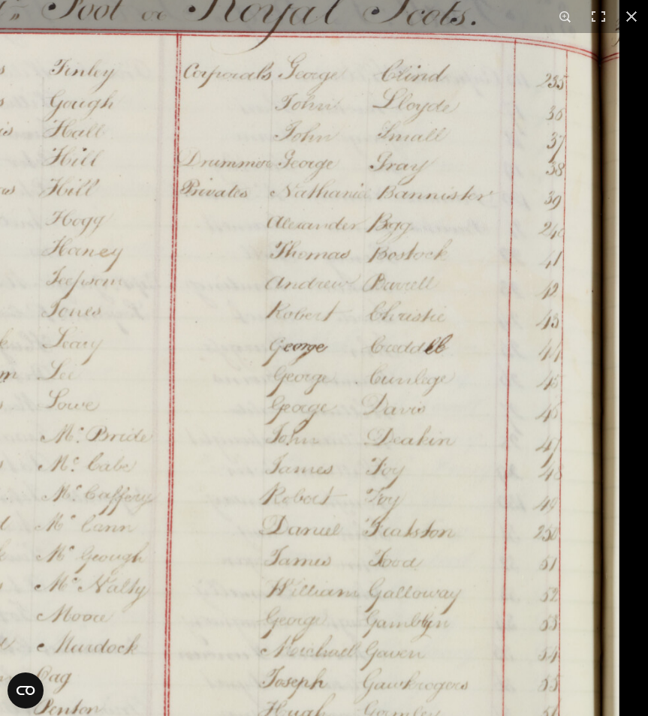
click at [124, 570] on img at bounding box center [120, 633] width 997 height 1420
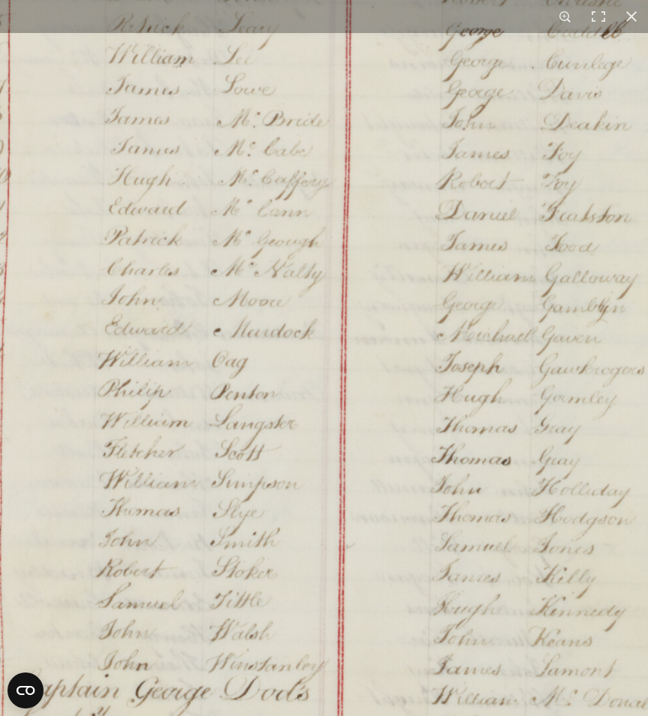
click at [416, 20] on div "1 / 1" at bounding box center [324, 358] width 648 height 716
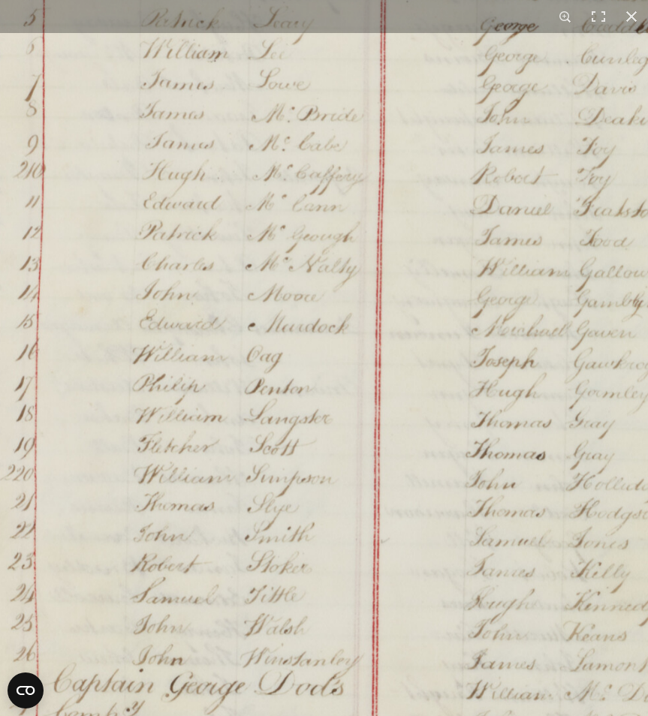
click at [275, 560] on img at bounding box center [331, 312] width 997 height 1420
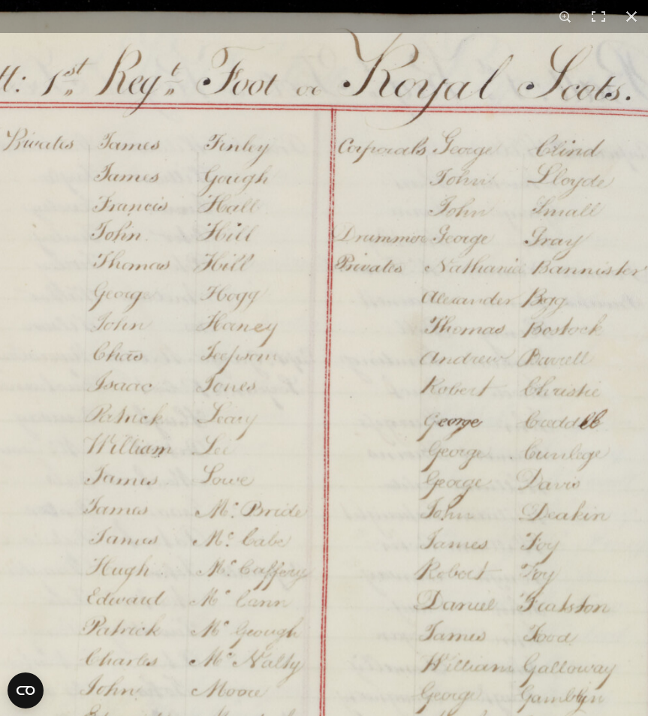
click at [416, 472] on img at bounding box center [274, 708] width 997 height 1420
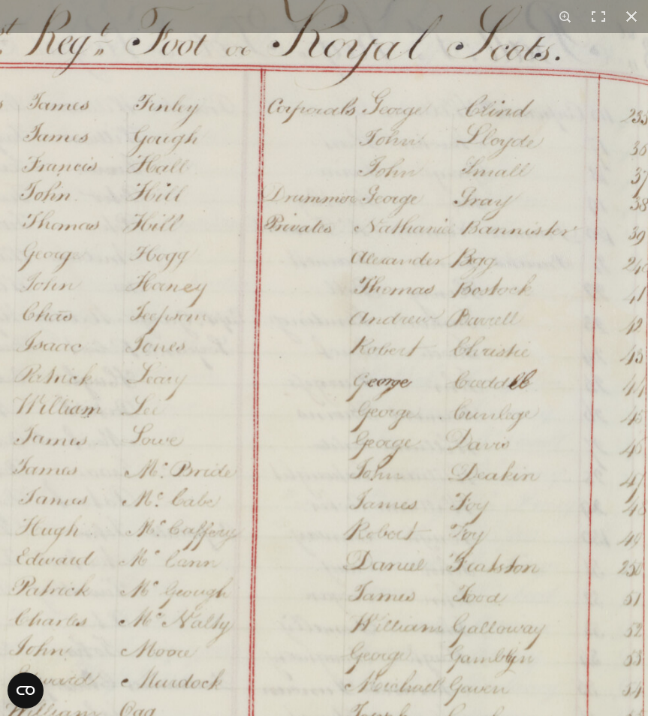
click at [383, 329] on img at bounding box center [204, 668] width 997 height 1420
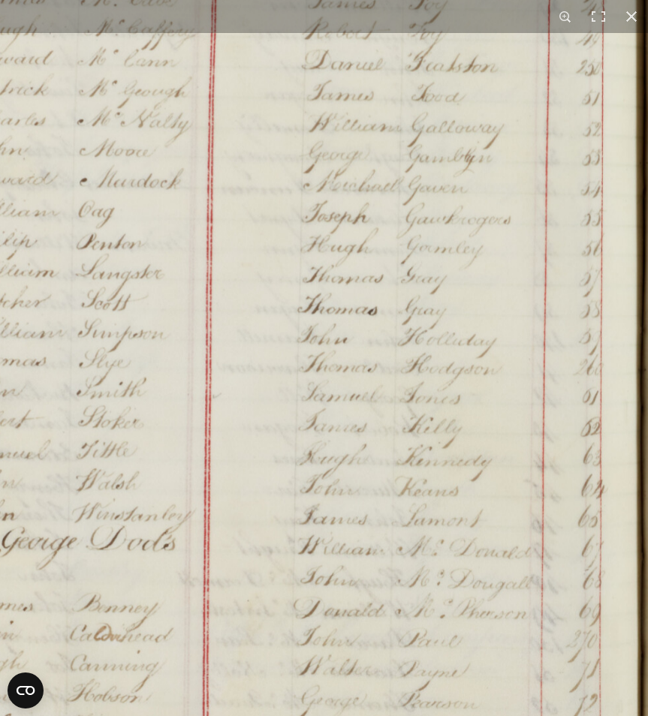
click at [395, 297] on img at bounding box center [163, 168] width 997 height 1420
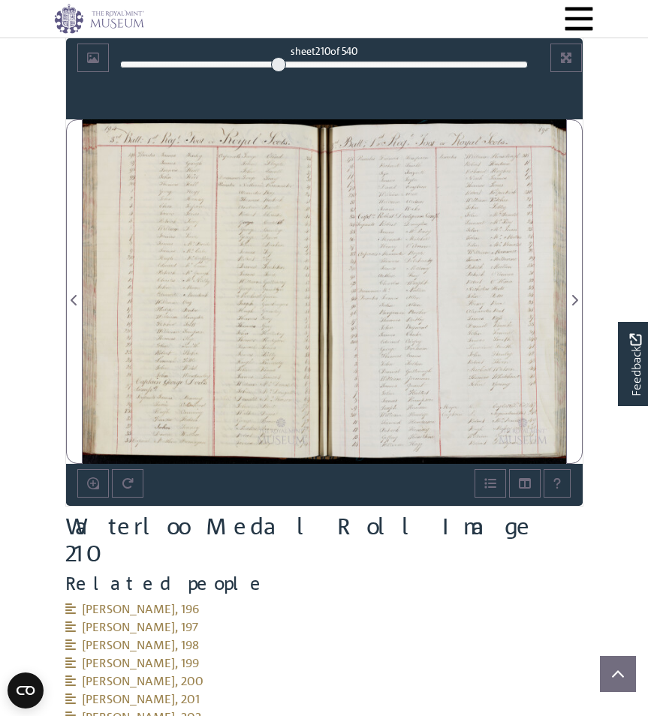
click at [481, 296] on div at bounding box center [445, 291] width 242 height 344
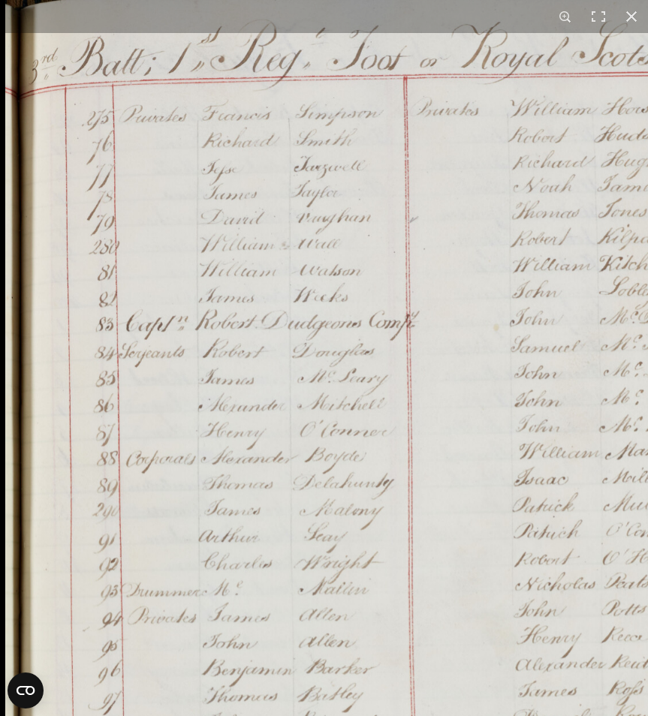
click at [387, 375] on img at bounding box center [438, 595] width 867 height 1236
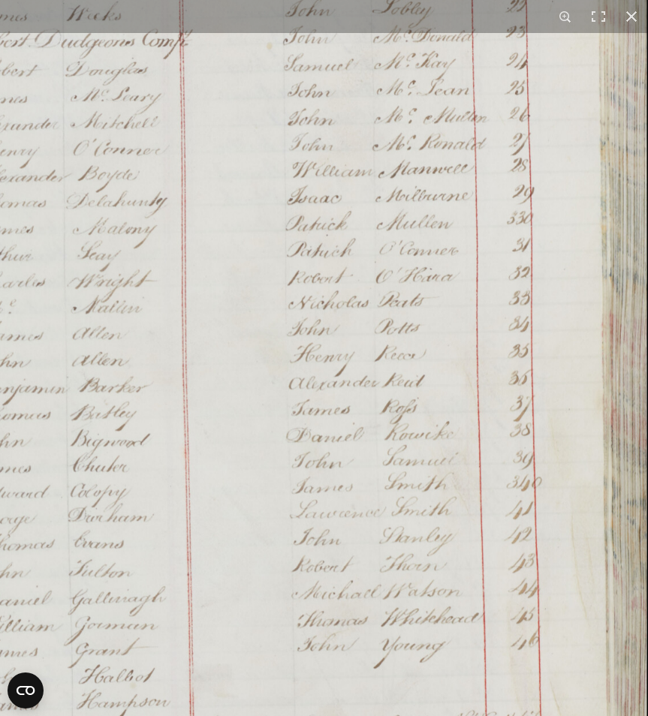
click at [240, 96] on img at bounding box center [212, 313] width 867 height 1236
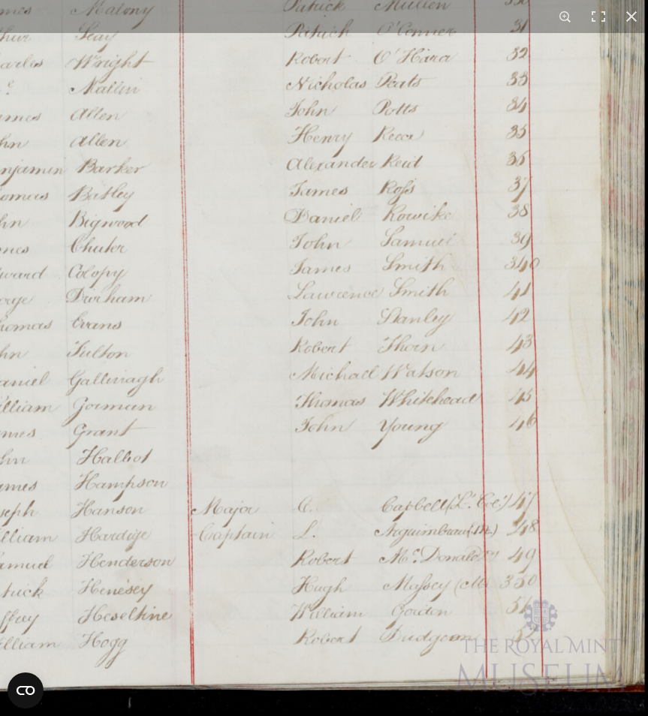
click at [347, 119] on img at bounding box center [209, 94] width 867 height 1236
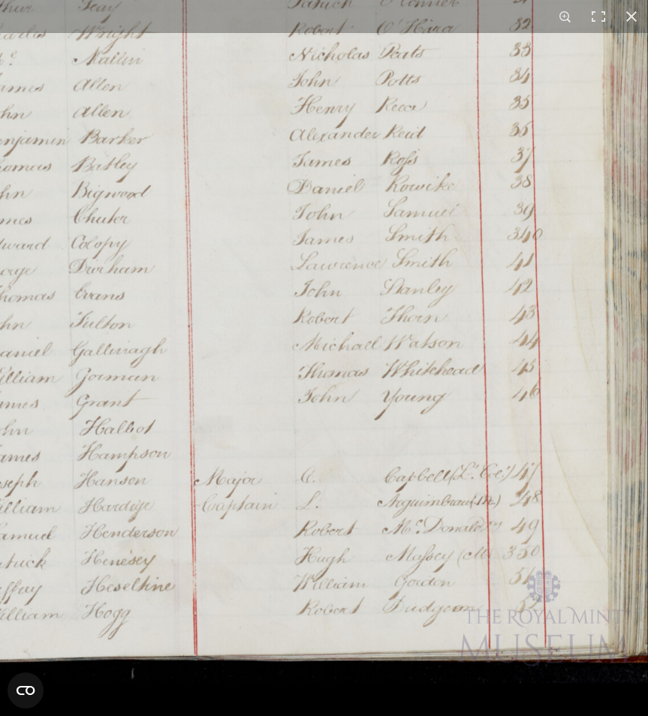
click at [368, 404] on img at bounding box center [212, 65] width 867 height 1236
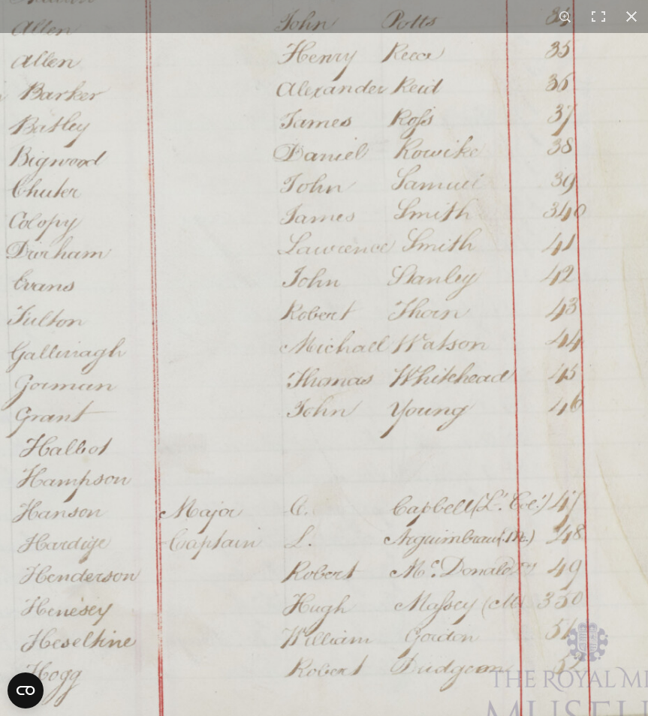
click at [360, 408] on img at bounding box center [183, 3] width 1062 height 1513
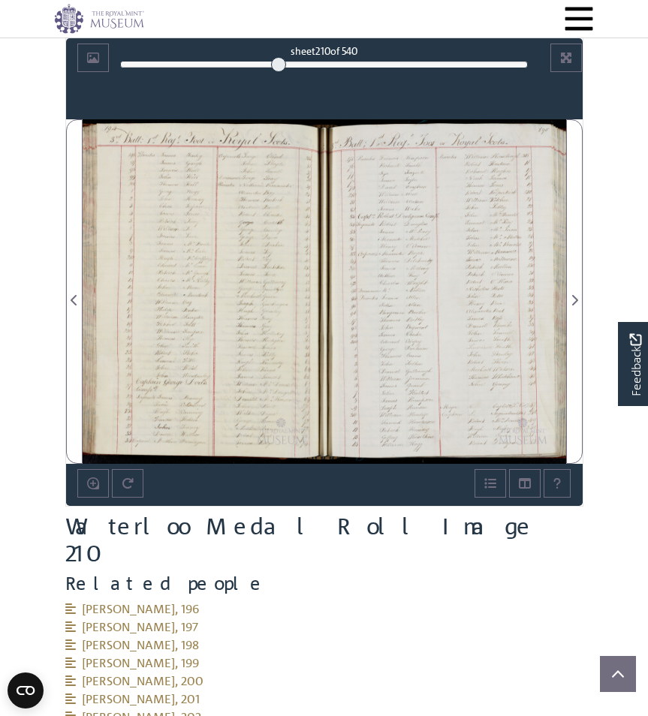
click at [473, 303] on div at bounding box center [445, 291] width 242 height 344
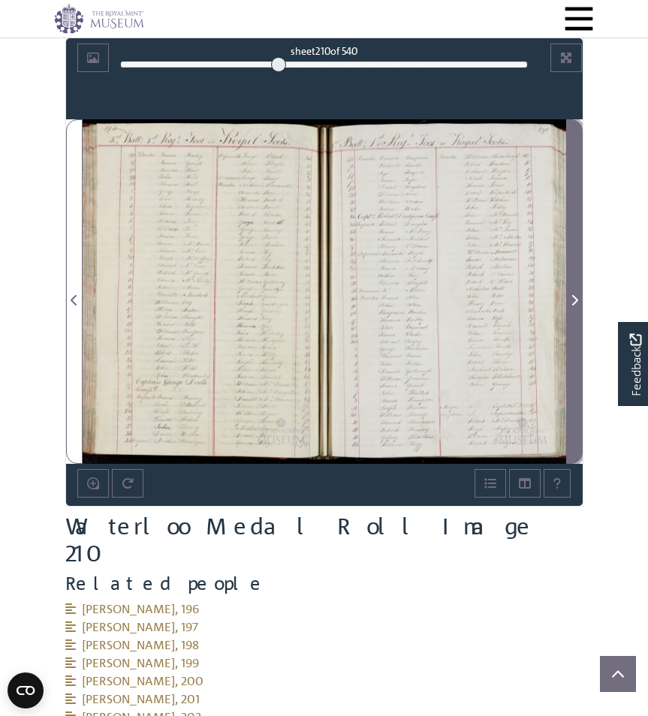
click at [578, 296] on span "Next Page" at bounding box center [573, 300] width 15 height 18
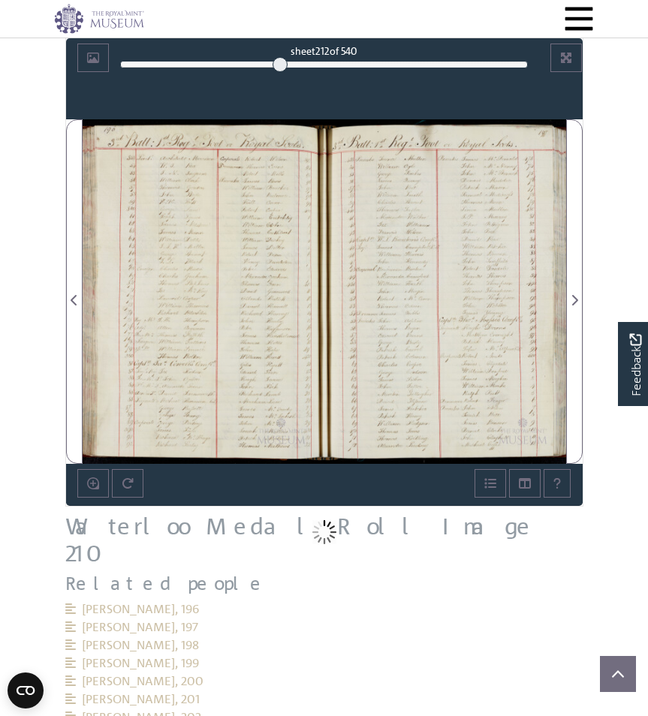
click at [221, 272] on div at bounding box center [204, 291] width 242 height 344
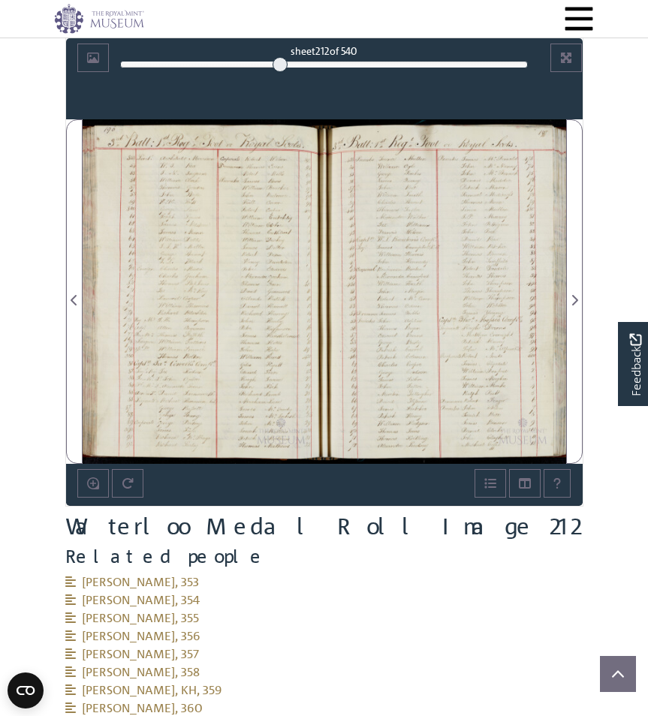
click at [221, 272] on div at bounding box center [204, 291] width 242 height 344
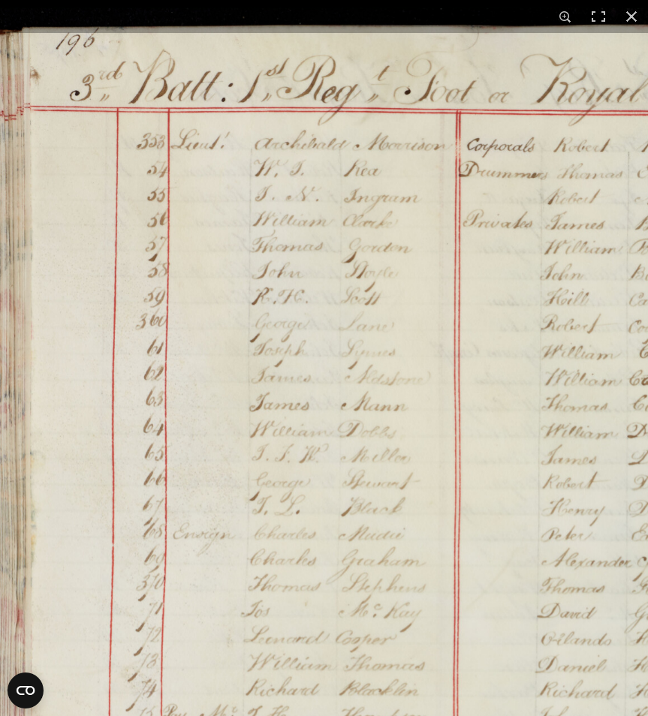
click at [235, 347] on img at bounding box center [406, 615] width 853 height 1215
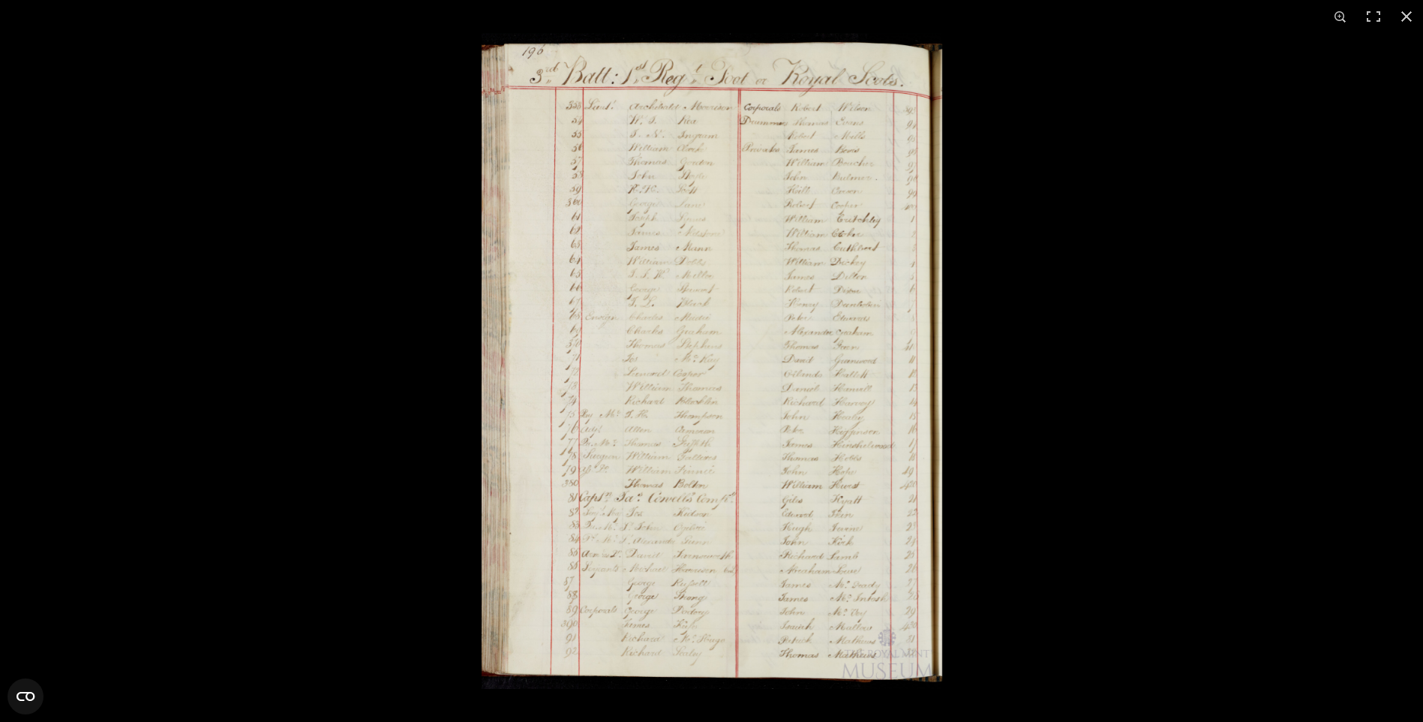
click at [643, 339] on img at bounding box center [712, 361] width 461 height 656
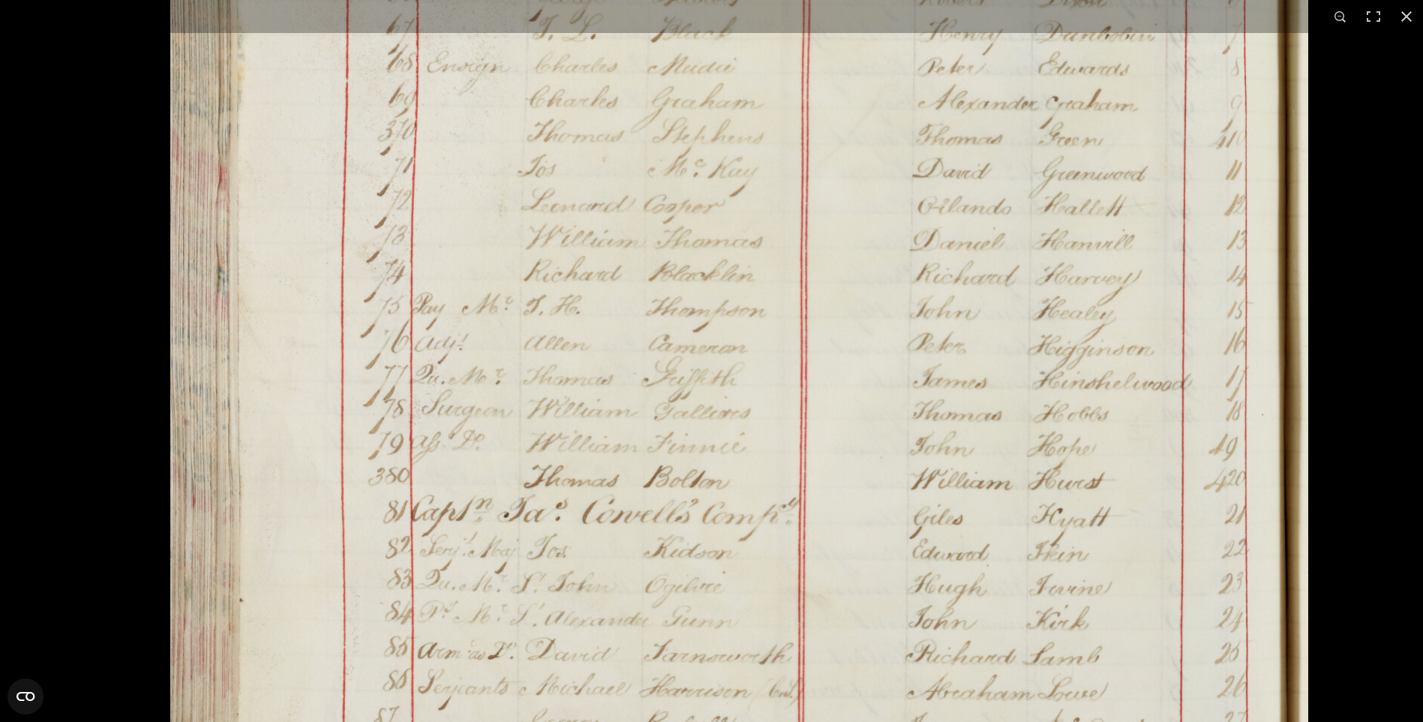
click at [714, 252] on img at bounding box center [739, 174] width 1138 height 1621
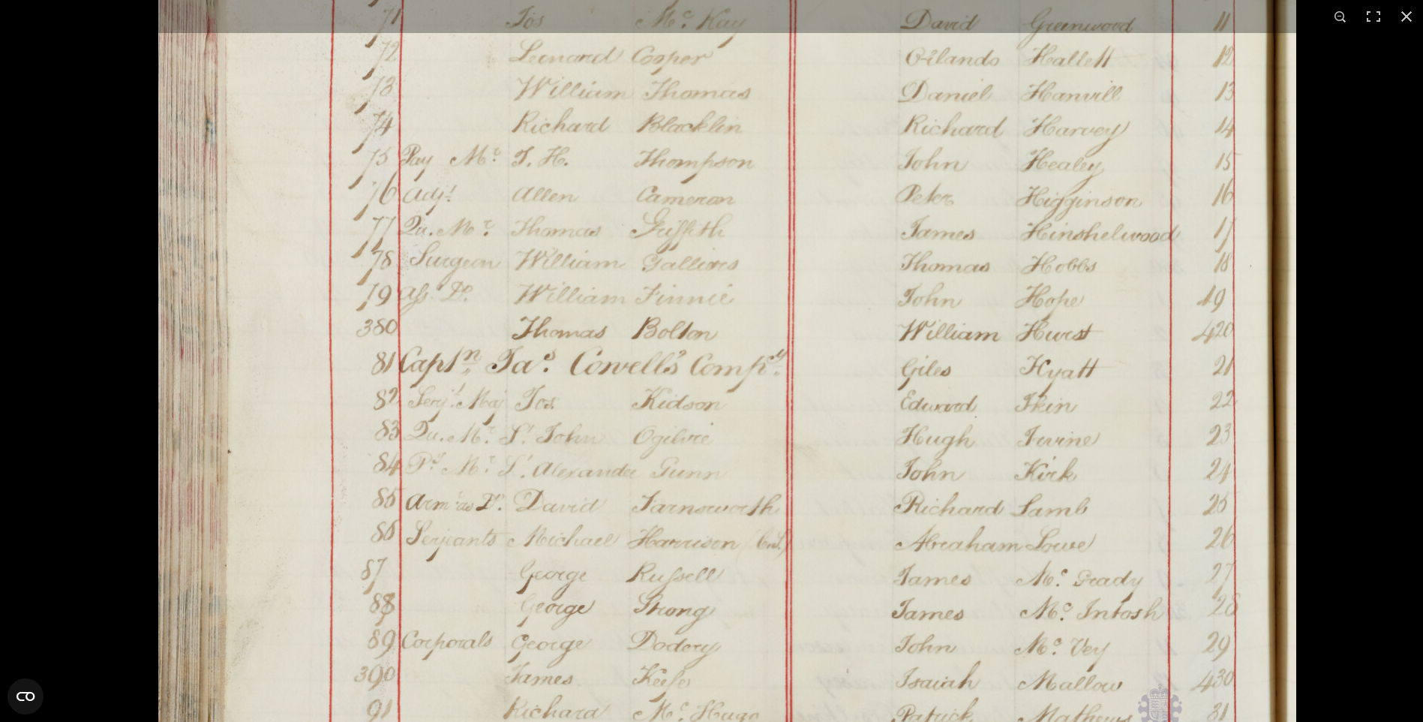
click at [799, 248] on img at bounding box center [727, 25] width 1138 height 1621
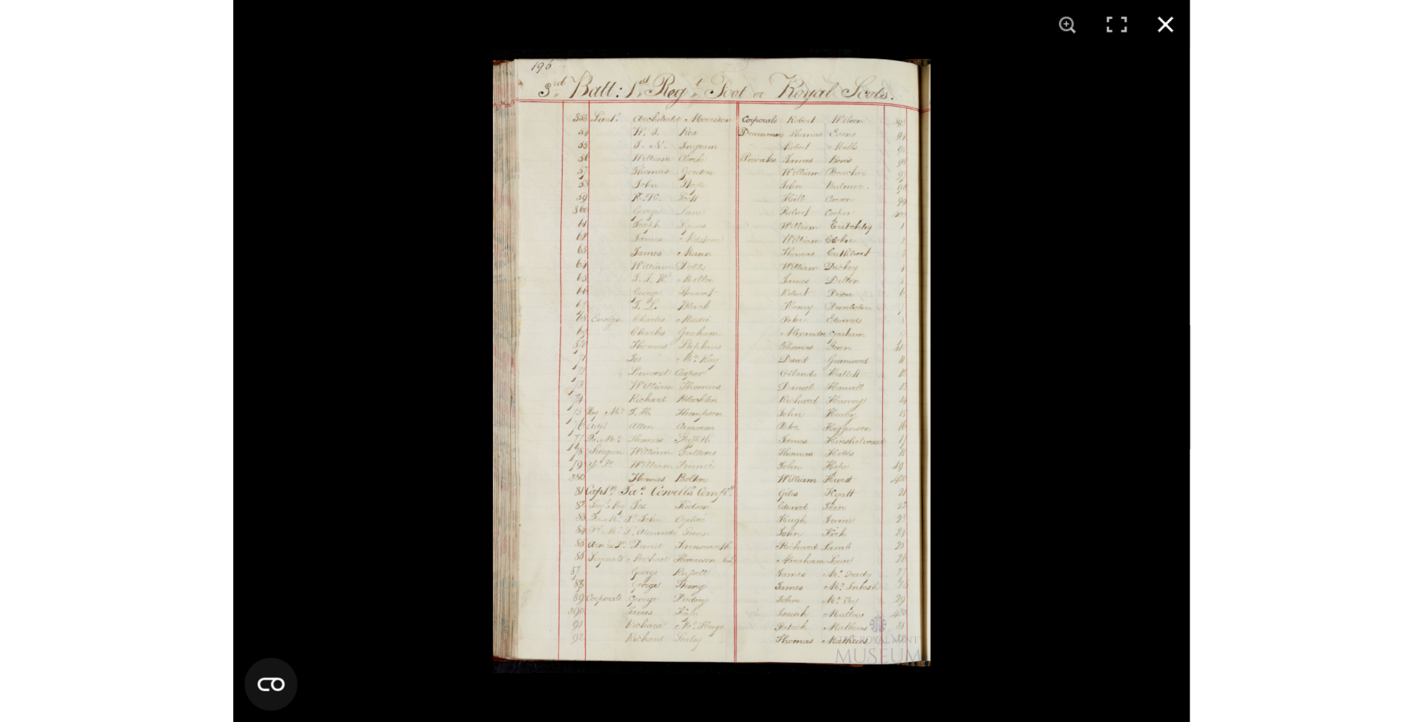
scroll to position [765, 0]
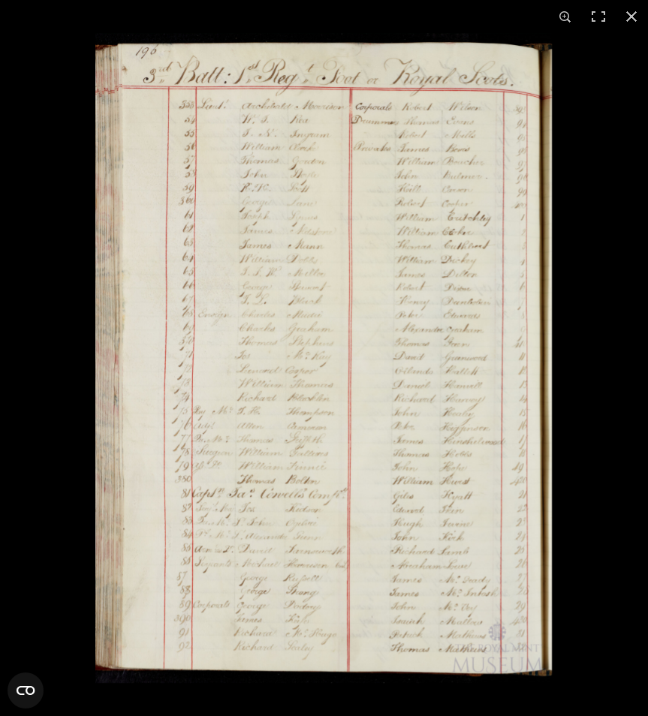
click at [233, 359] on img at bounding box center [323, 358] width 456 height 650
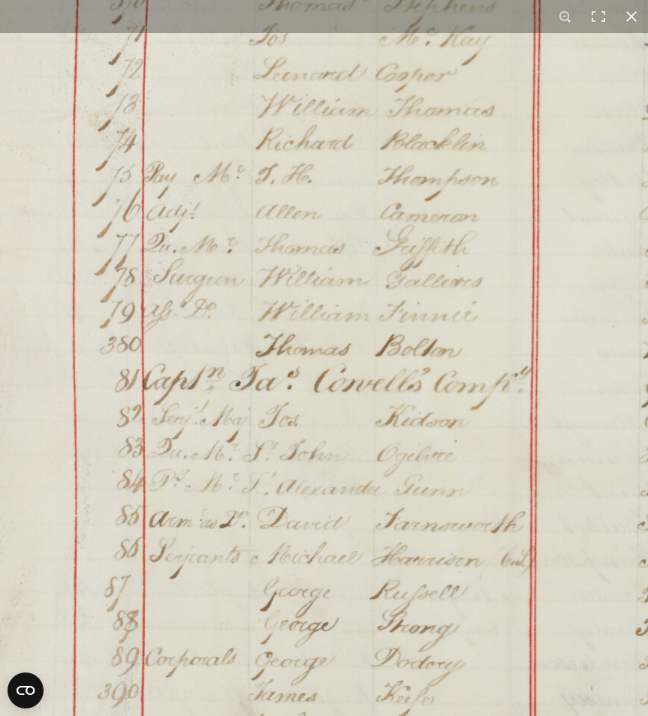
click at [342, 253] on img at bounding box center [471, 42] width 1138 height 1621
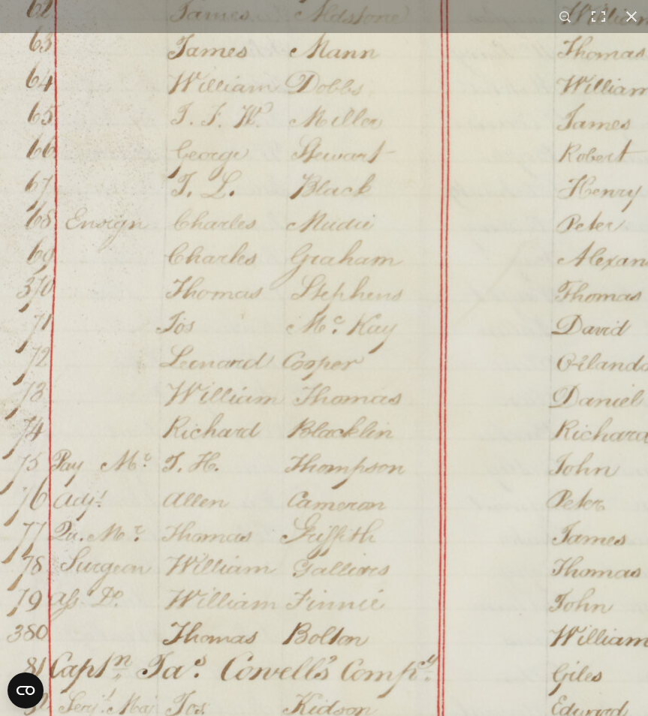
click at [371, 285] on img at bounding box center [378, 331] width 1138 height 1621
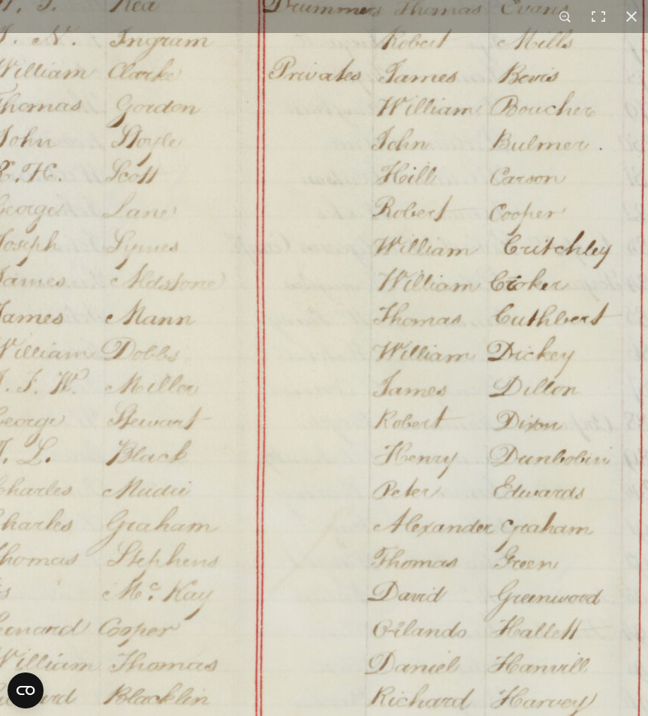
click at [456, 616] on img at bounding box center [194, 597] width 1138 height 1621
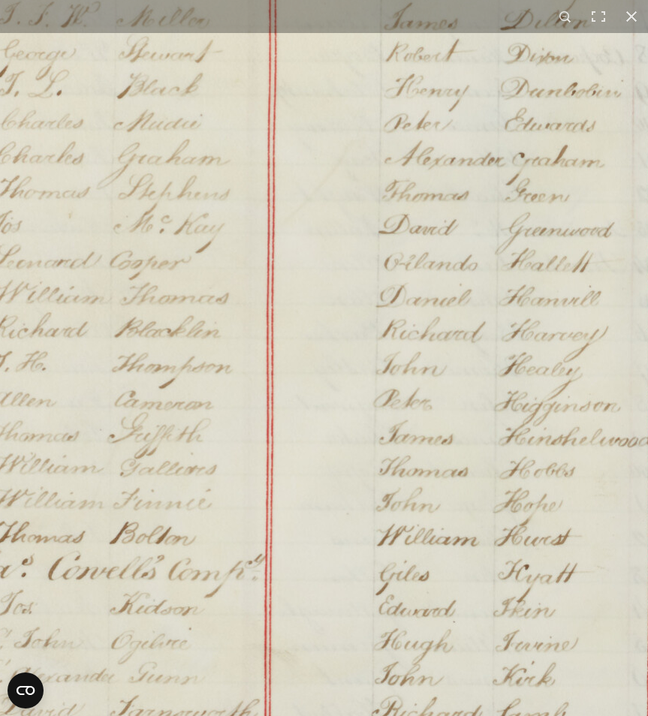
click at [462, 217] on img at bounding box center [205, 230] width 1138 height 1621
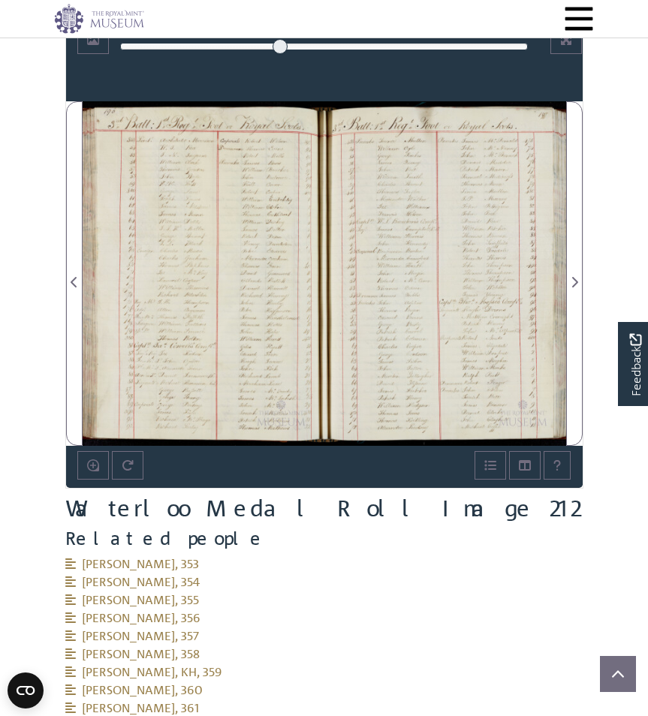
click at [462, 263] on div at bounding box center [445, 273] width 242 height 344
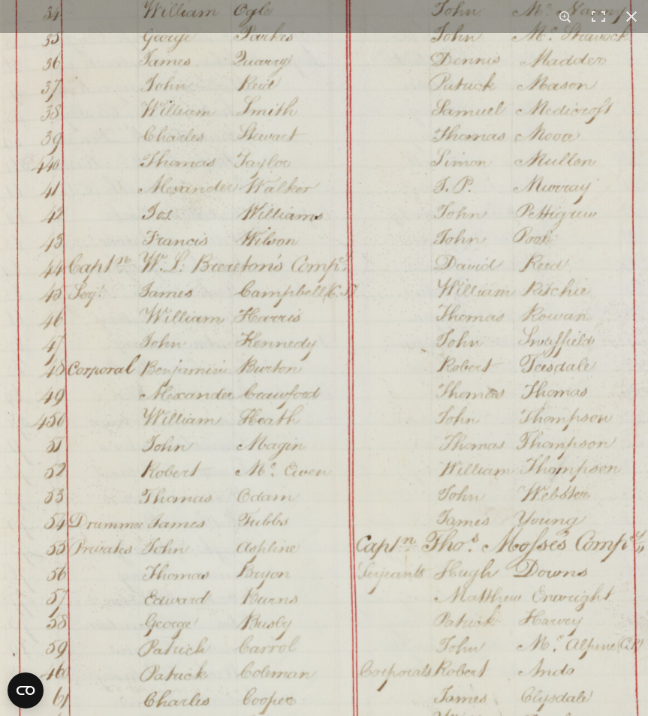
click at [392, 224] on img at bounding box center [376, 446] width 839 height 1195
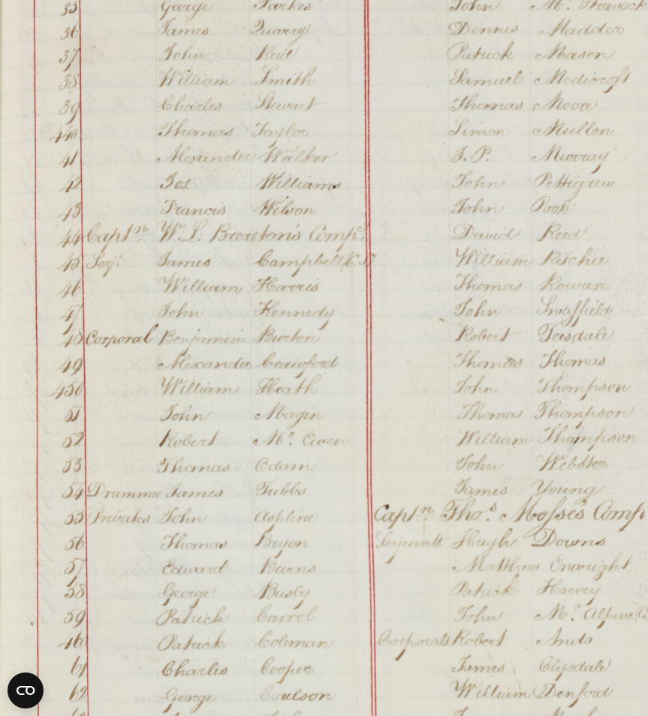
click at [444, 359] on img at bounding box center [394, 415] width 839 height 1195
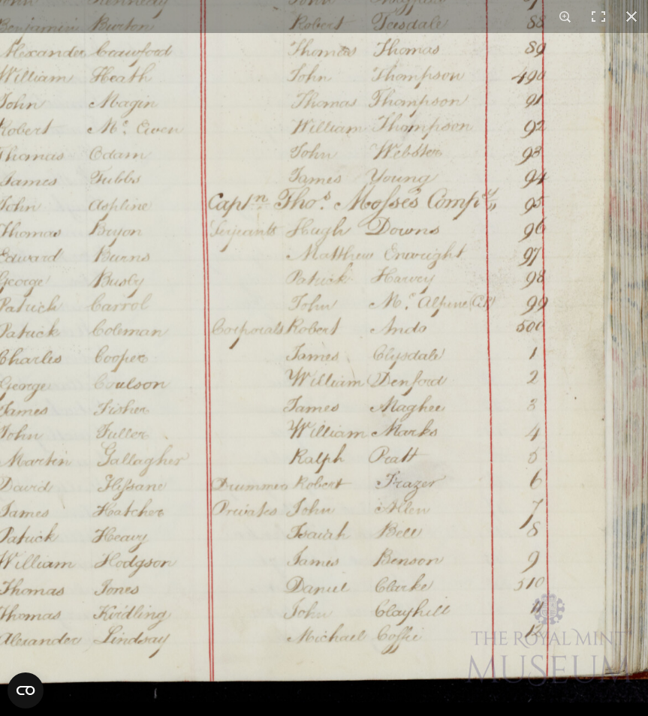
click at [66, 135] on img at bounding box center [228, 104] width 839 height 1195
click at [288, 224] on img at bounding box center [228, 104] width 839 height 1195
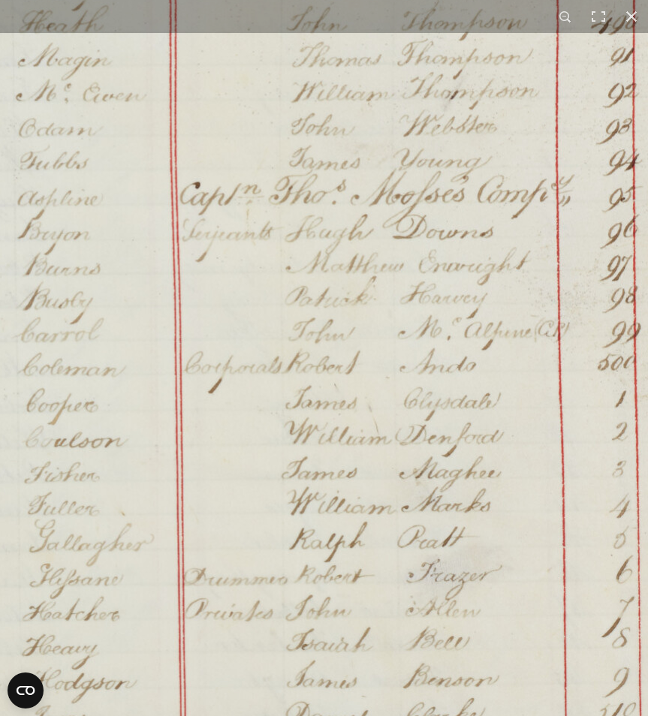
click at [288, 226] on img at bounding box center [208, 62] width 1138 height 1621
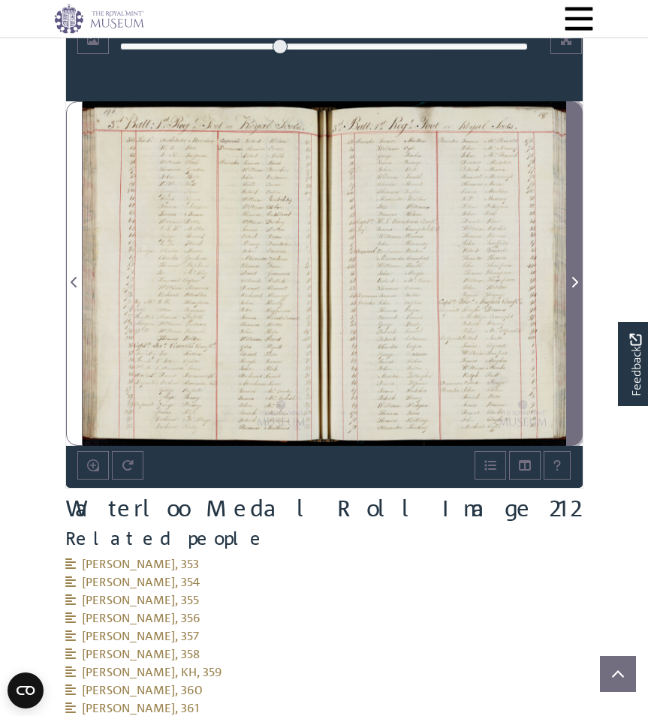
click at [575, 286] on icon "Next Page" at bounding box center [574, 282] width 8 height 12
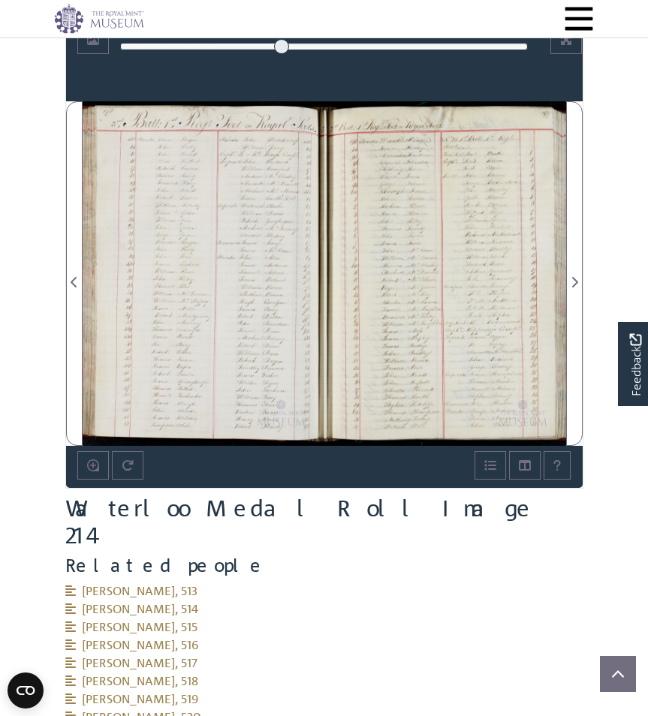
click at [210, 233] on div at bounding box center [204, 273] width 242 height 344
click at [209, 233] on div at bounding box center [204, 273] width 242 height 344
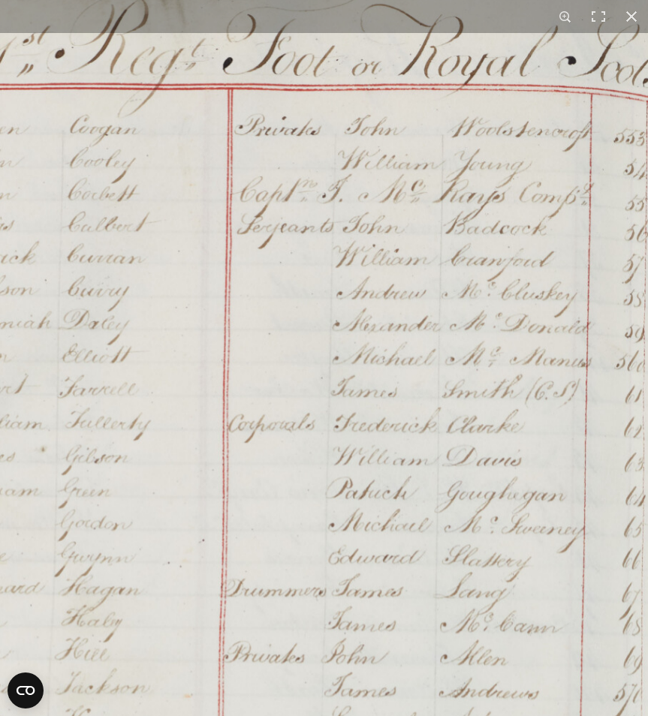
click at [28, 305] on img at bounding box center [164, 729] width 1083 height 1542
click at [397, 479] on img at bounding box center [164, 729] width 1083 height 1542
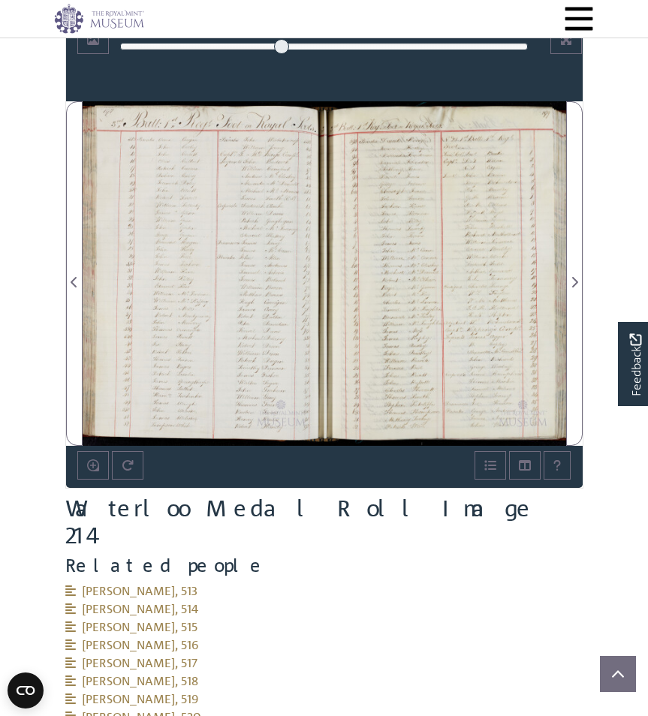
click at [460, 270] on div at bounding box center [445, 273] width 242 height 344
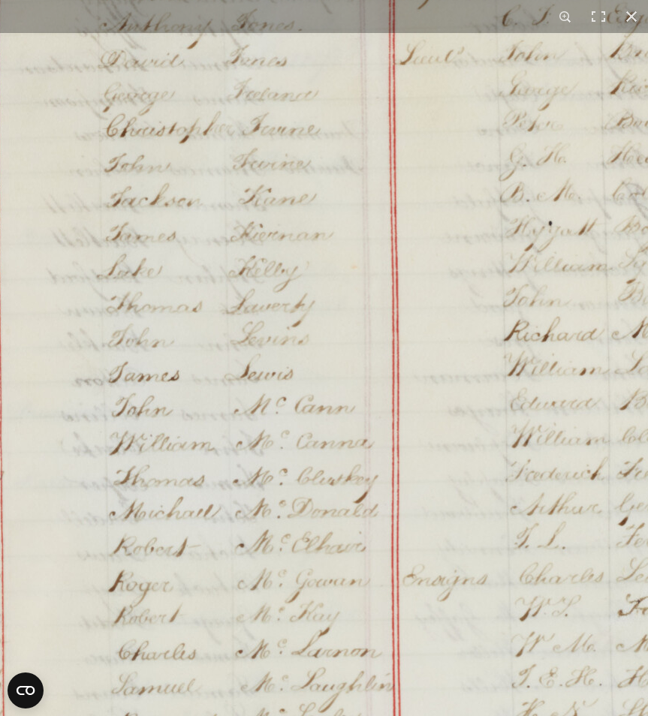
click at [311, 135] on img at bounding box center [410, 517] width 1138 height 1621
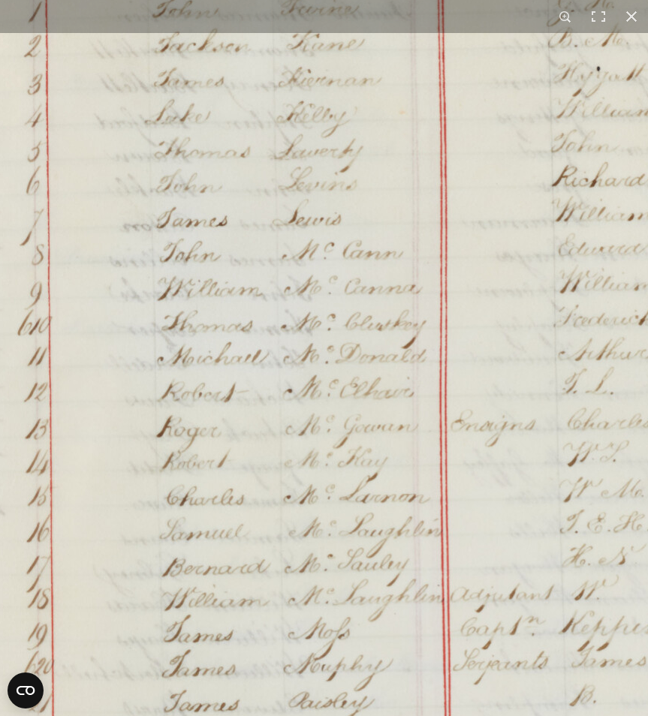
click at [293, 204] on img at bounding box center [458, 363] width 1138 height 1621
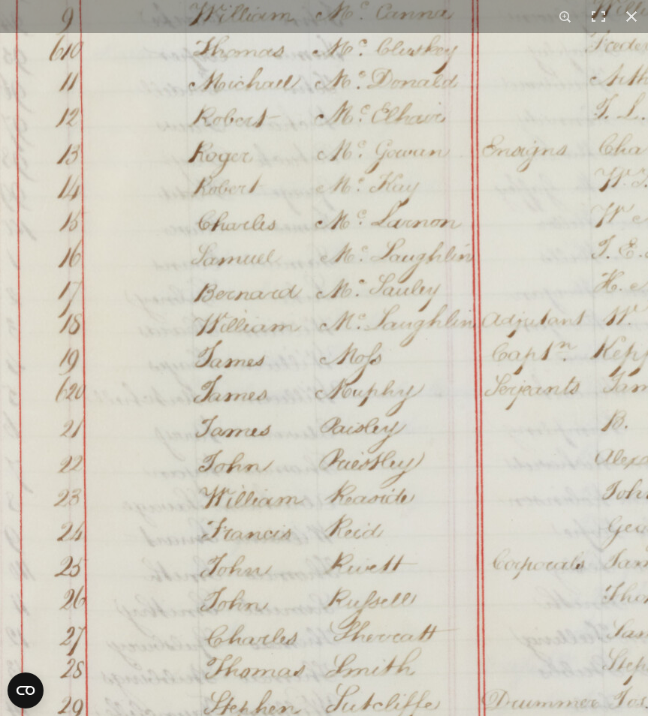
click at [287, 258] on img at bounding box center [489, 88] width 1138 height 1621
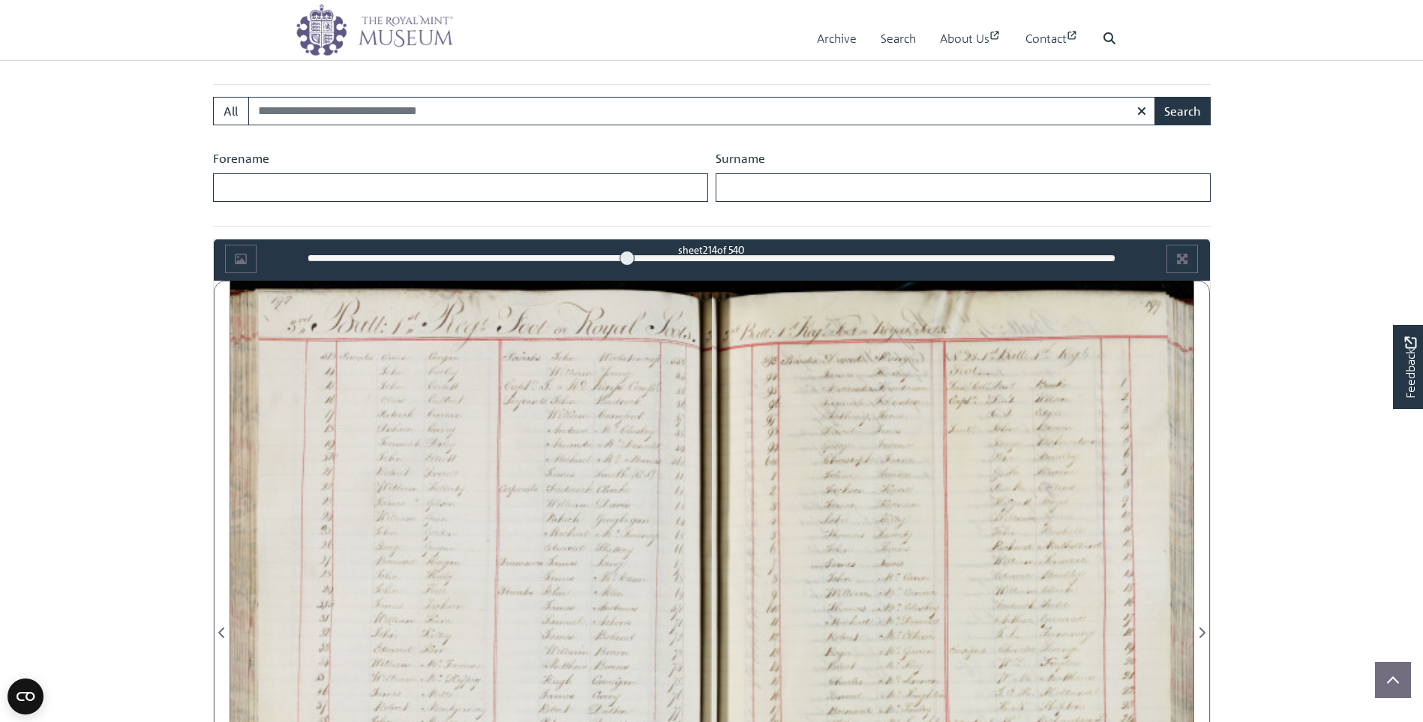
scroll to position [446, 0]
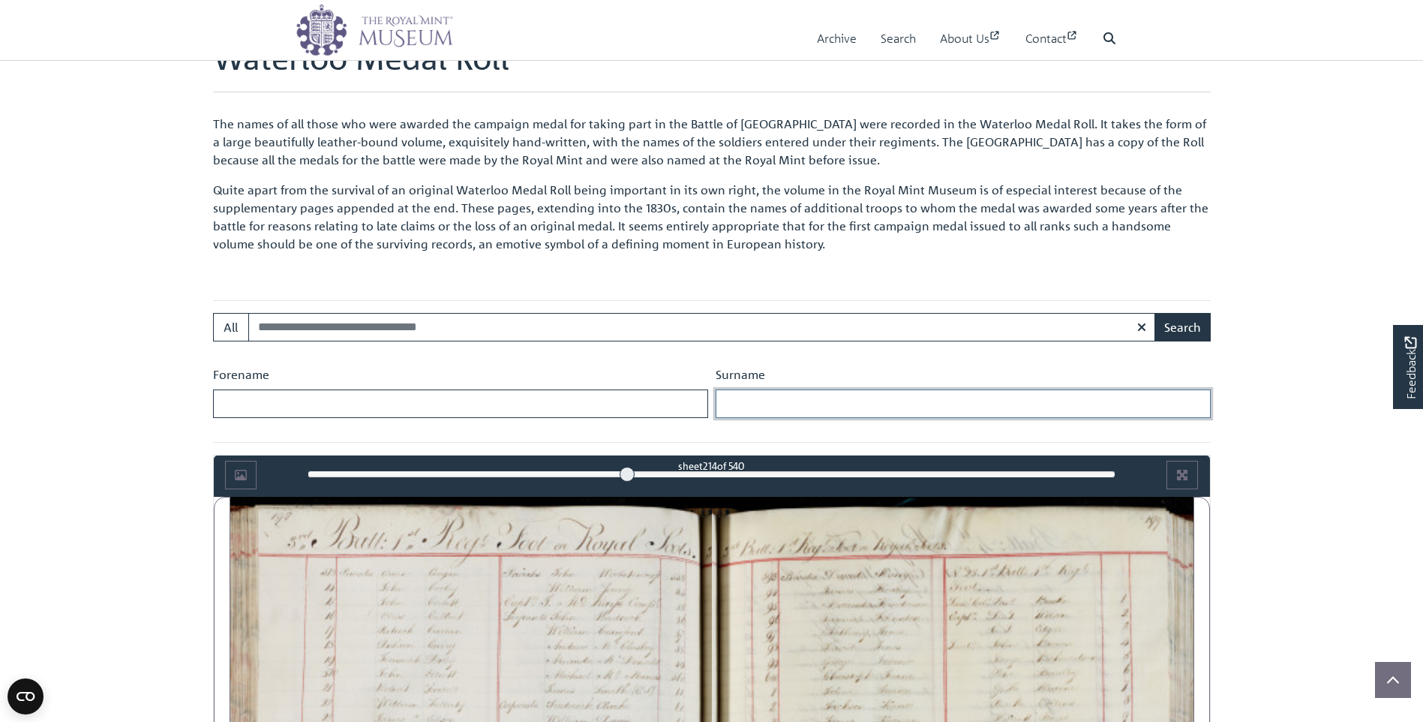
click at [750, 404] on input "Surname" at bounding box center [963, 403] width 495 height 29
click at [286, 404] on input "Forename" at bounding box center [460, 403] width 495 height 29
type input "****"
click at [771, 407] on input "Surname" at bounding box center [963, 403] width 495 height 29
paste input "********"
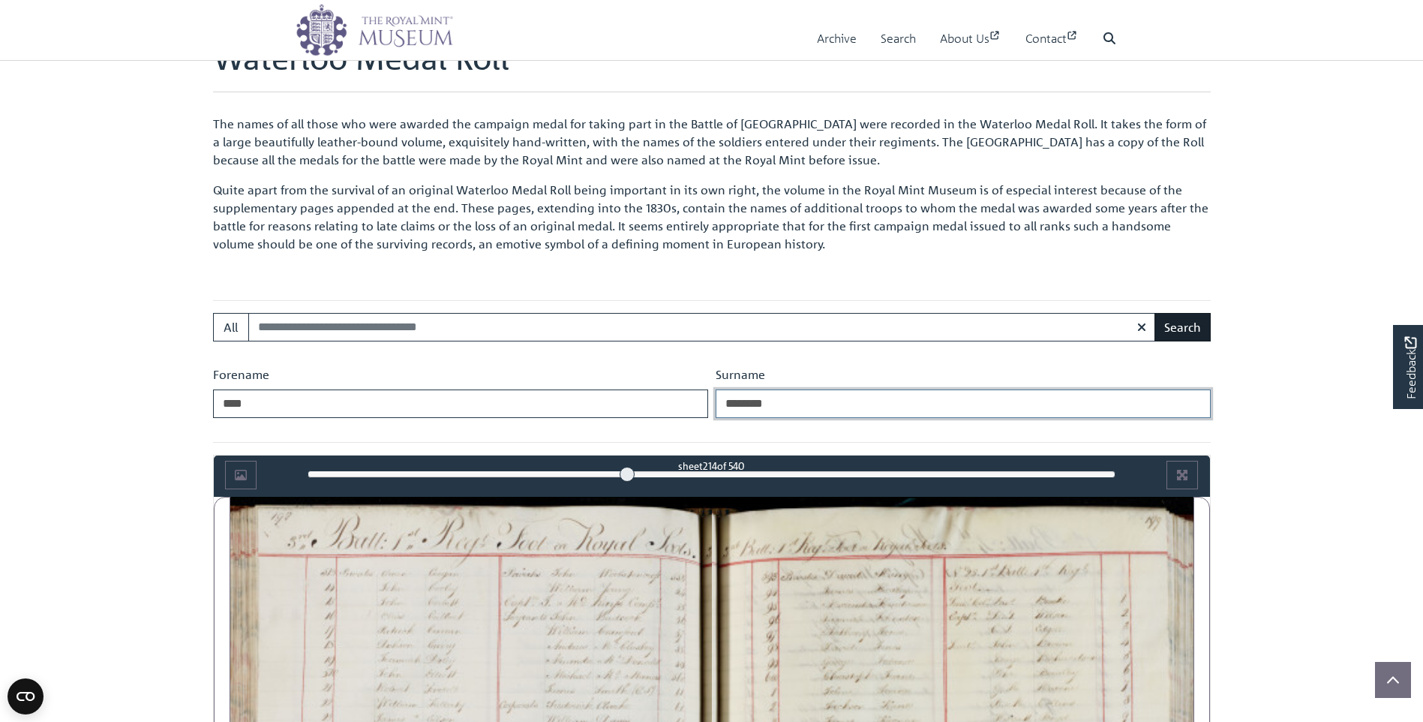
type input "********"
click at [1184, 327] on button "Search" at bounding box center [1183, 327] width 56 height 29
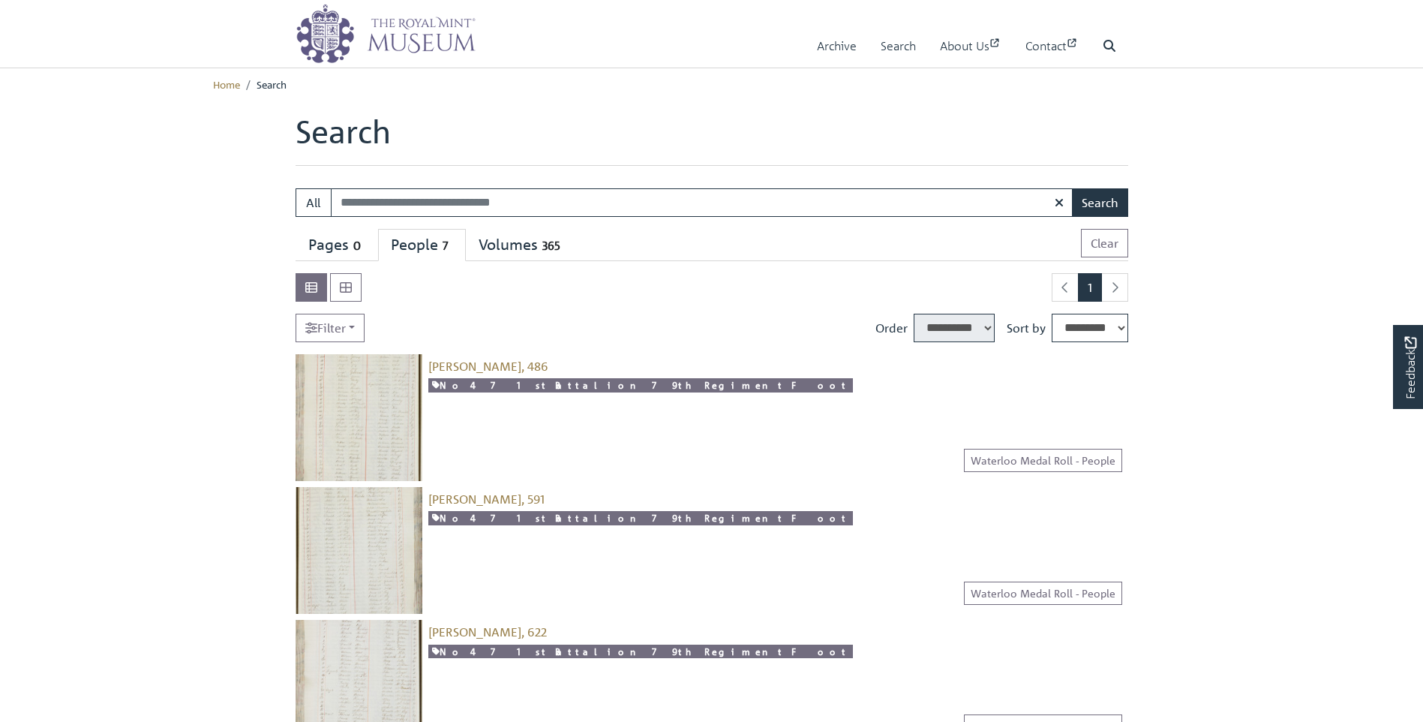
select select "****"
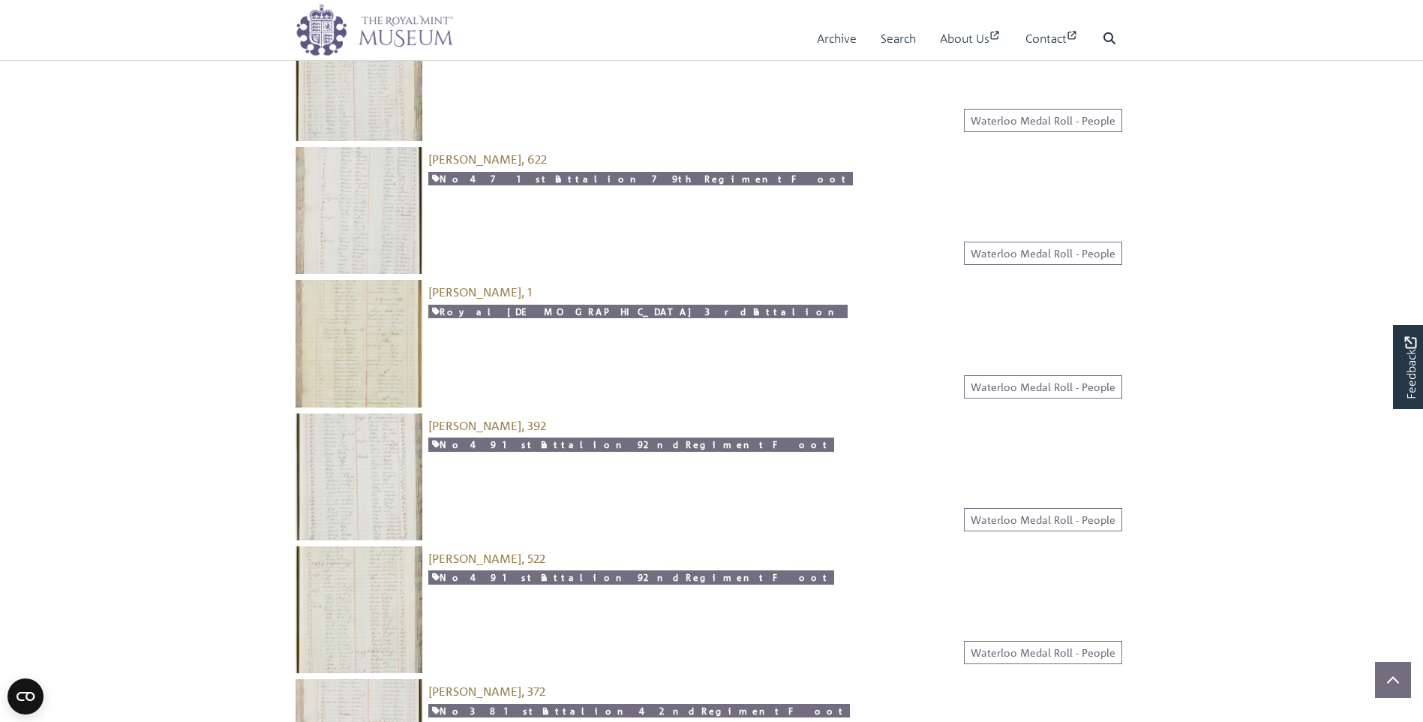
scroll to position [525, 0]
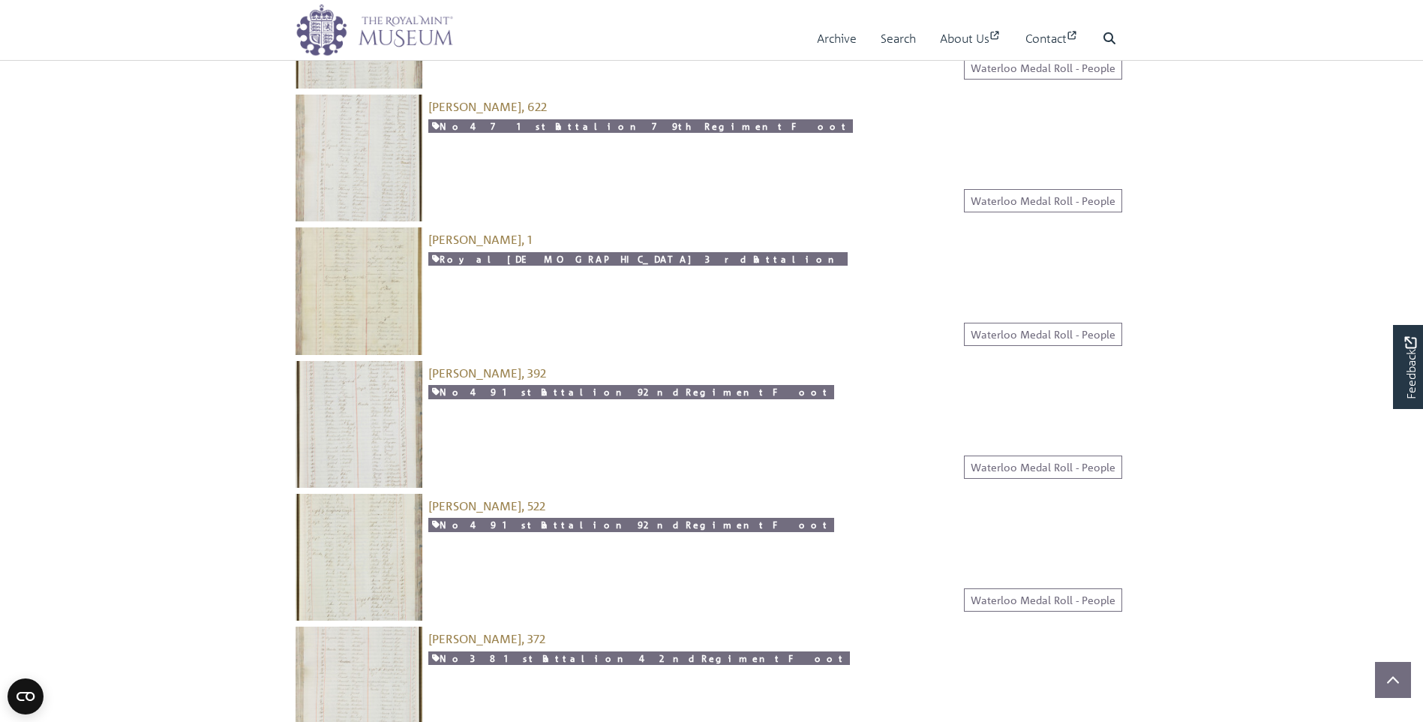
click at [372, 266] on img at bounding box center [359, 290] width 127 height 127
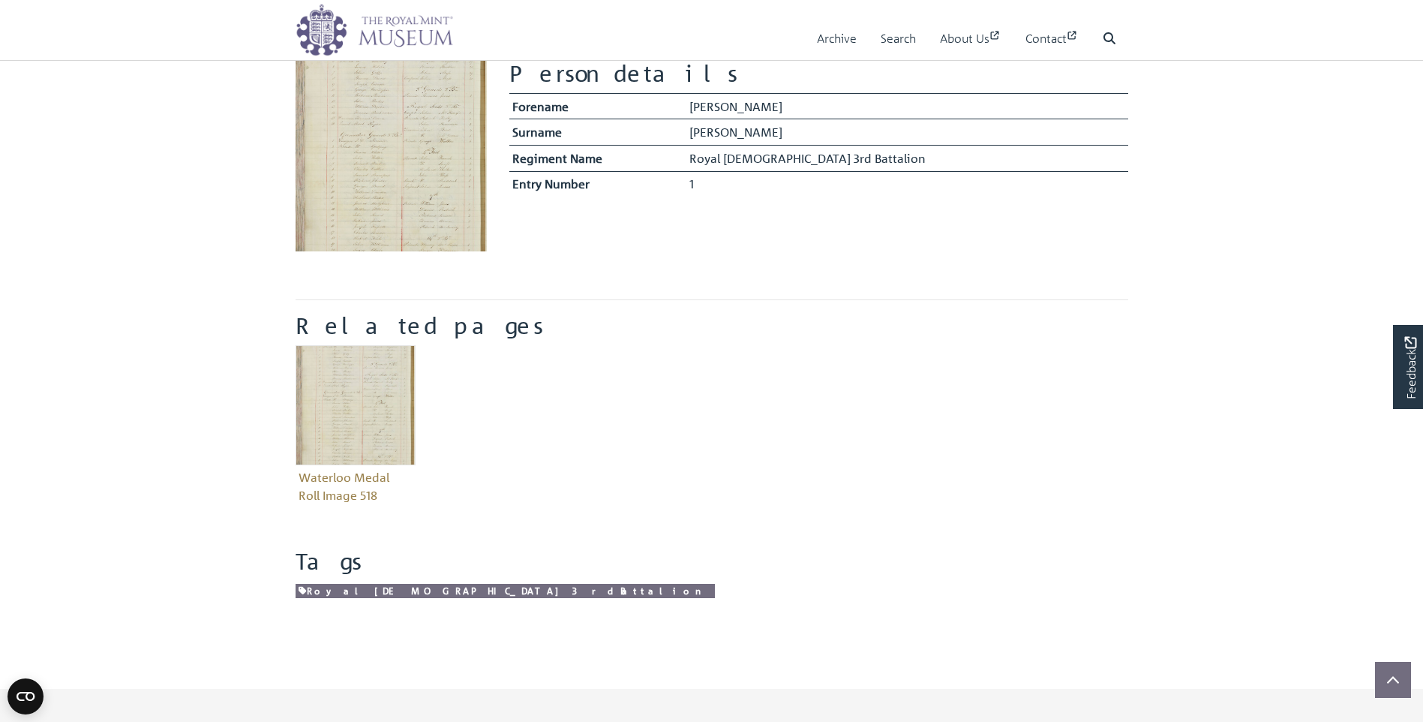
scroll to position [375, 0]
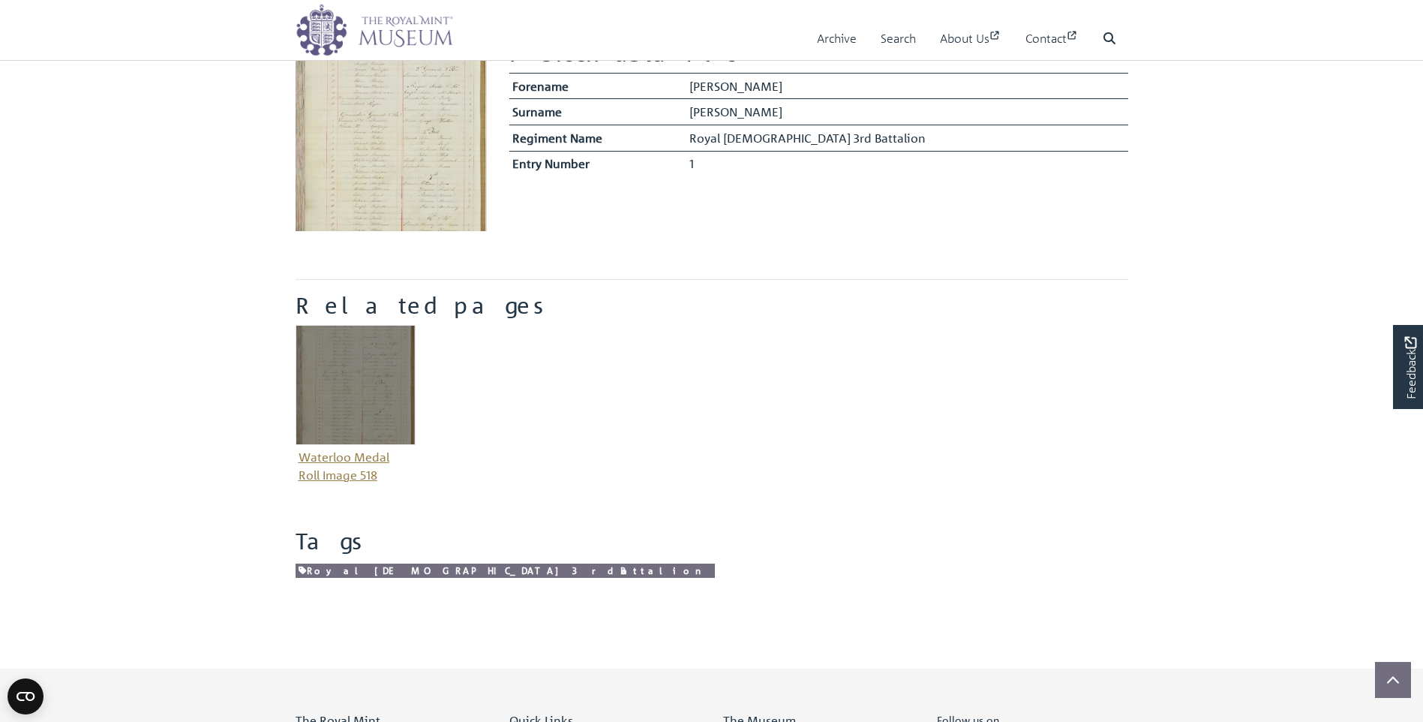
click at [391, 374] on img "Item related to this entity" at bounding box center [356, 385] width 120 height 120
click at [392, 374] on img "Item related to this entity" at bounding box center [356, 385] width 120 height 120
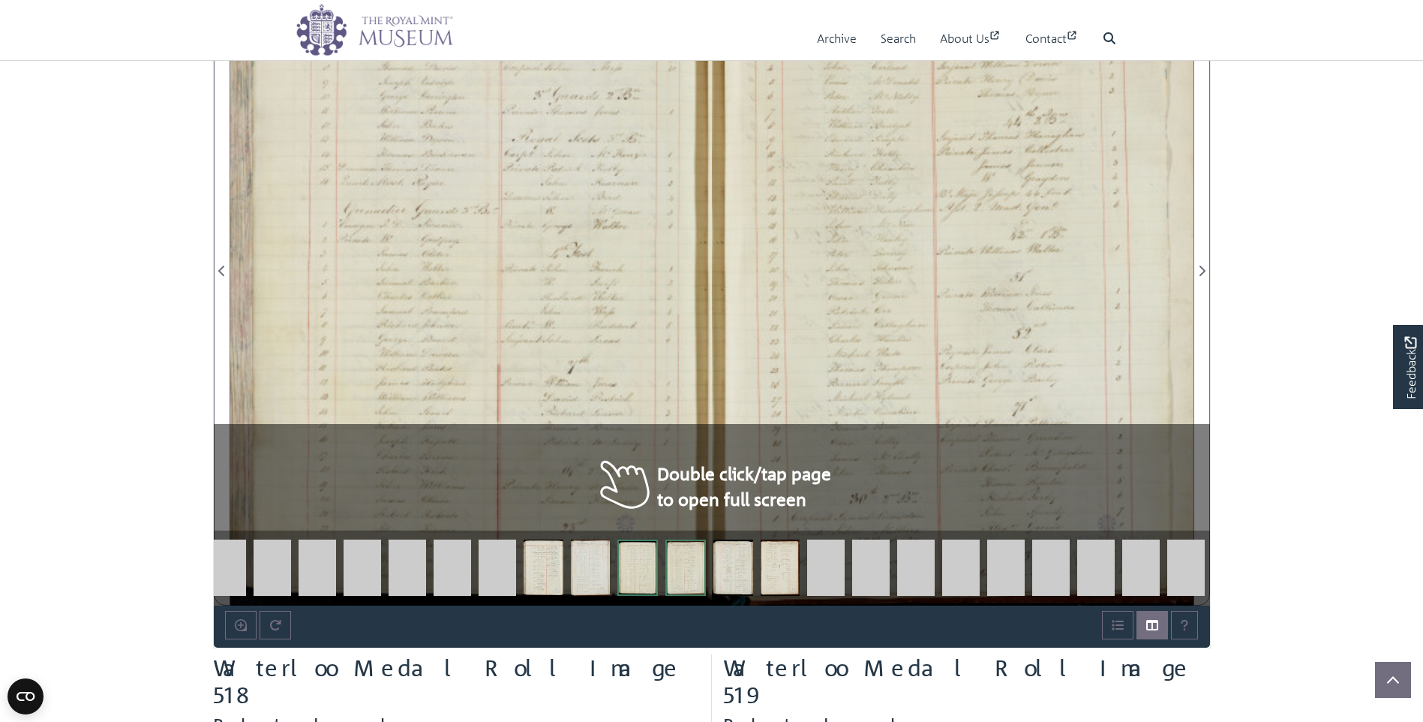
scroll to position [1050, 0]
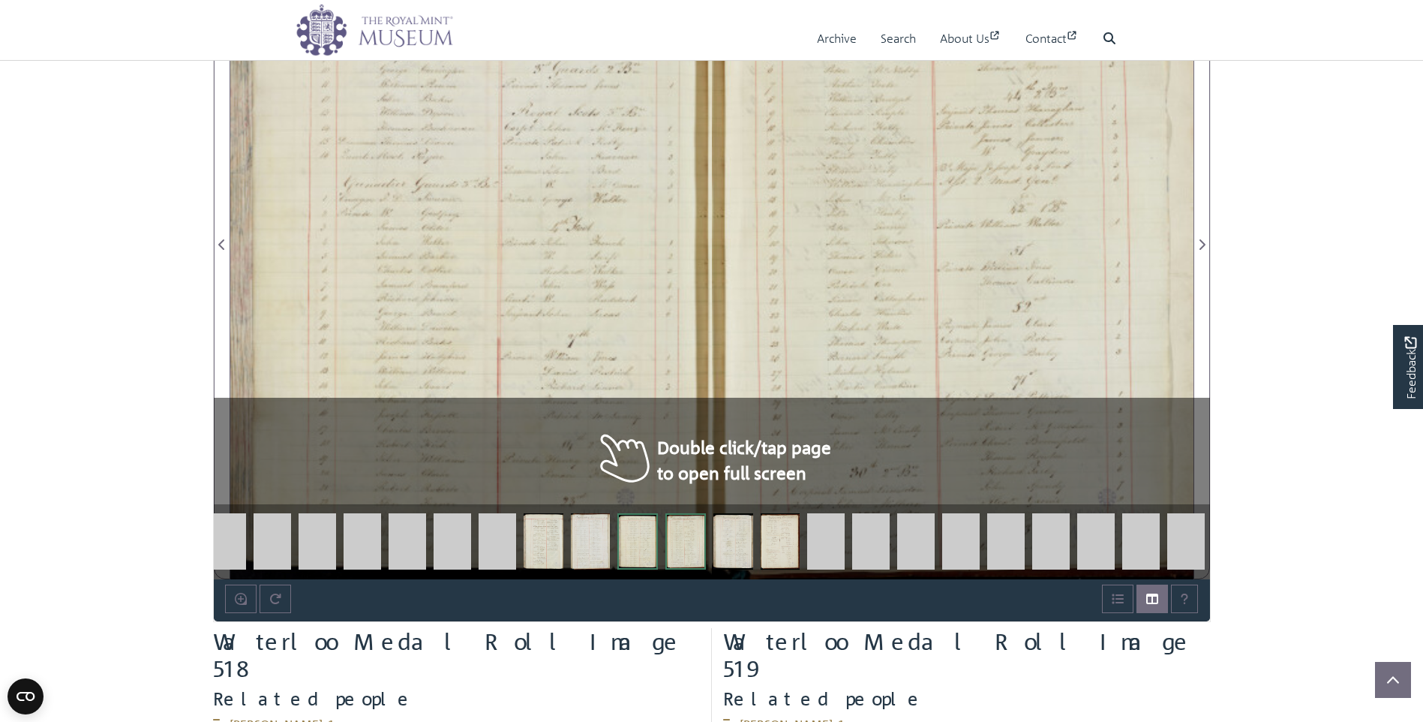
click at [603, 173] on div at bounding box center [471, 236] width 482 height 687
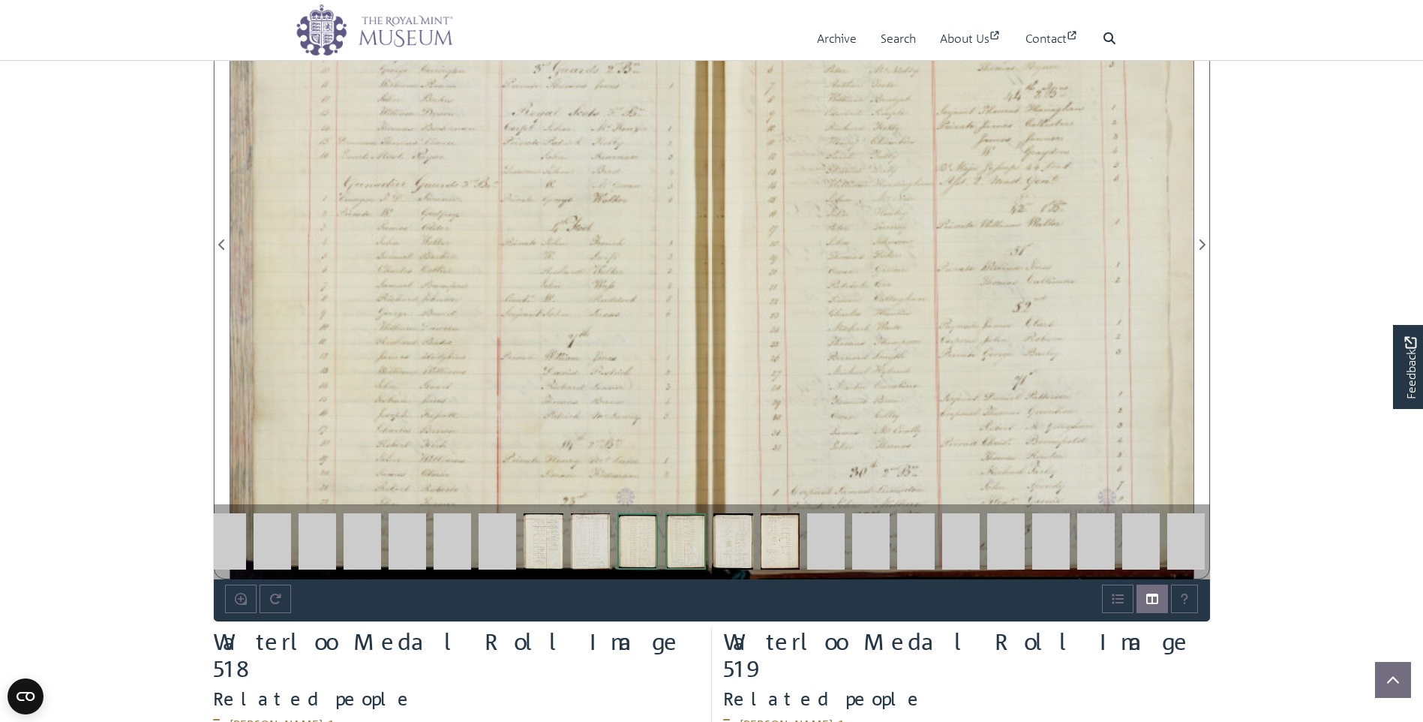
click at [603, 173] on div at bounding box center [471, 236] width 482 height 687
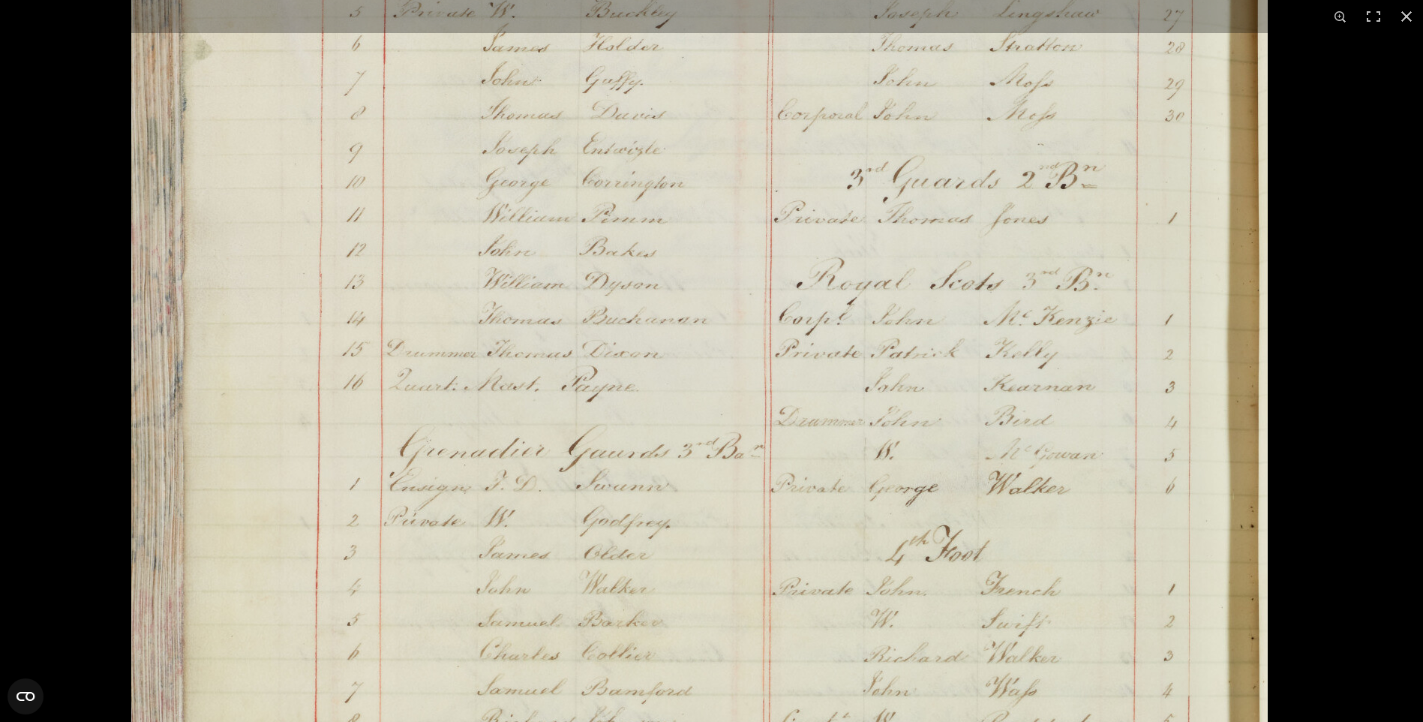
click at [1114, 344] on img at bounding box center [700, 573] width 1138 height 1621
